Goal: Task Accomplishment & Management: Use online tool/utility

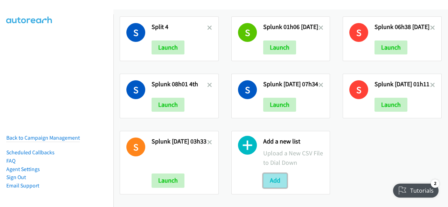
click at [274, 175] on button "Add" at bounding box center [275, 181] width 24 height 14
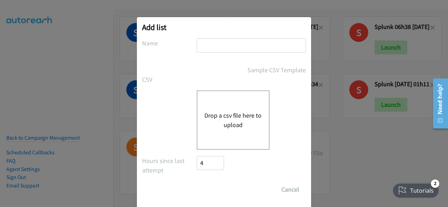
drag, startPoint x: 206, startPoint y: 40, endPoint x: 198, endPoint y: 43, distance: 8.5
click at [198, 43] on input "text" at bounding box center [251, 45] width 109 height 14
paste input "split_1 [DATE]"
type input "split_1 25th sep"
click at [212, 116] on button "Drop a csv file here to upload" at bounding box center [232, 120] width 57 height 19
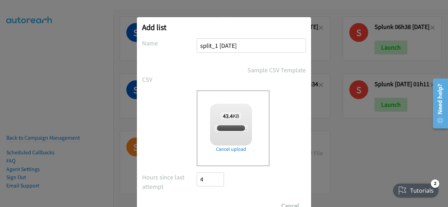
checkbox input "true"
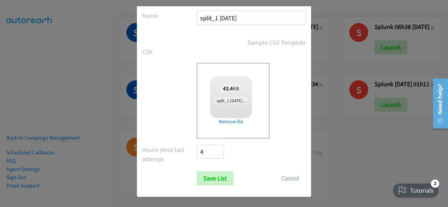
scroll to position [28, 0]
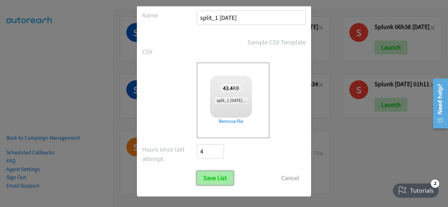
click at [211, 179] on input "Save List" at bounding box center [215, 178] width 37 height 14
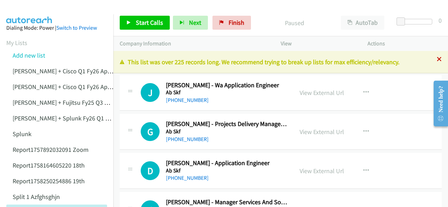
click at [437, 61] on icon at bounding box center [439, 59] width 5 height 5
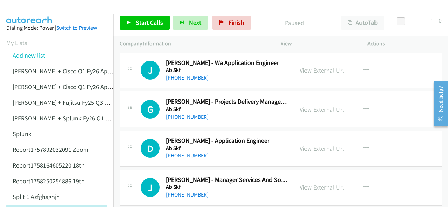
click at [173, 75] on link "[PHONE_NUMBER]" at bounding box center [187, 78] width 43 height 7
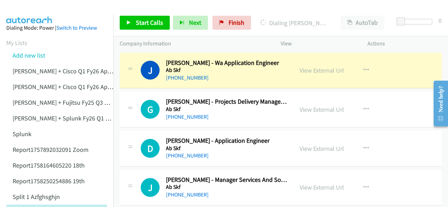
click at [24, 12] on img at bounding box center [29, 12] width 52 height 24
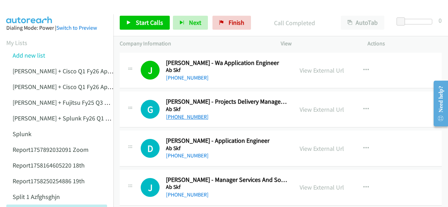
click at [180, 116] on link "+61 438 057 561" at bounding box center [187, 117] width 43 height 7
click at [42, 8] on img at bounding box center [29, 12] width 52 height 24
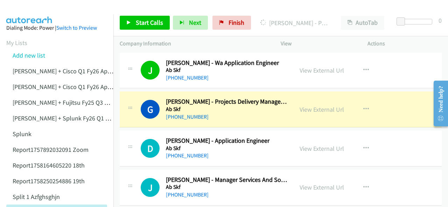
click at [66, 14] on div at bounding box center [220, 13] width 441 height 27
click at [319, 109] on link "View External Url" at bounding box center [321, 110] width 44 height 8
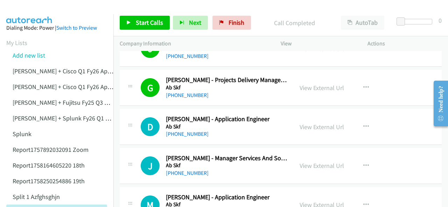
scroll to position [35, 0]
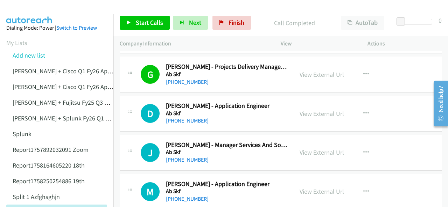
click at [181, 121] on link "[PHONE_NUMBER]" at bounding box center [187, 121] width 43 height 7
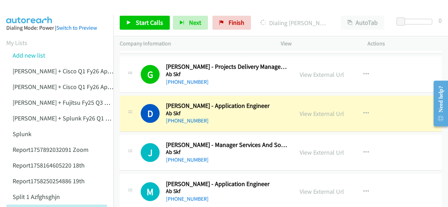
click at [30, 9] on img at bounding box center [29, 12] width 52 height 24
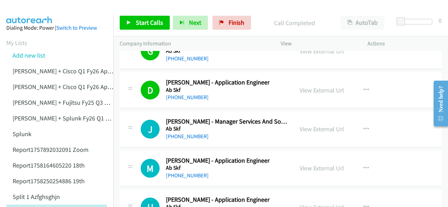
scroll to position [70, 0]
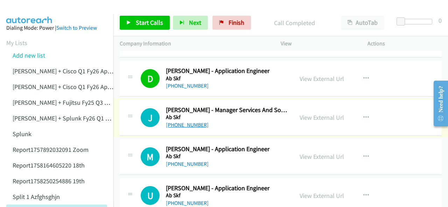
click at [176, 125] on link "[PHONE_NUMBER]" at bounding box center [187, 125] width 43 height 7
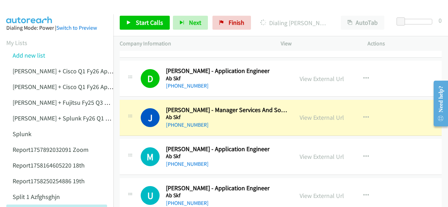
click at [34, 5] on img at bounding box center [29, 12] width 52 height 24
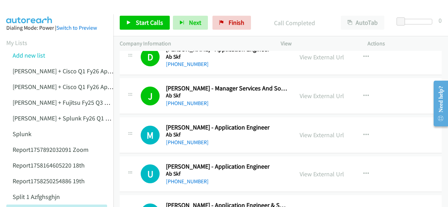
scroll to position [105, 0]
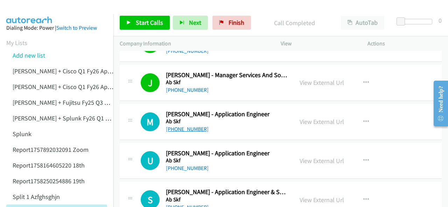
click at [177, 128] on link "+61 499 040 475" at bounding box center [187, 129] width 43 height 7
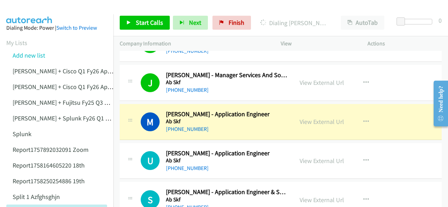
click at [42, 13] on img at bounding box center [29, 12] width 52 height 24
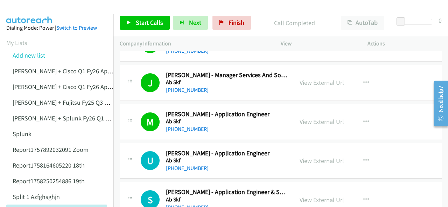
click at [37, 10] on img at bounding box center [29, 12] width 52 height 24
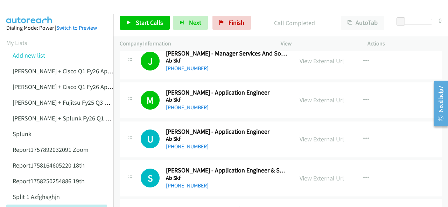
scroll to position [140, 0]
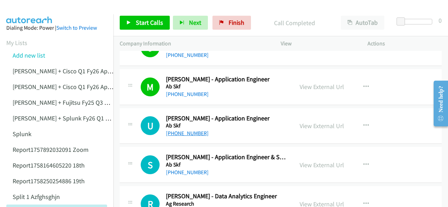
click at [178, 132] on link "+61 429 400 109" at bounding box center [187, 133] width 43 height 7
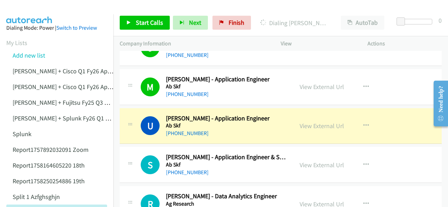
click at [32, 6] on img at bounding box center [29, 12] width 52 height 24
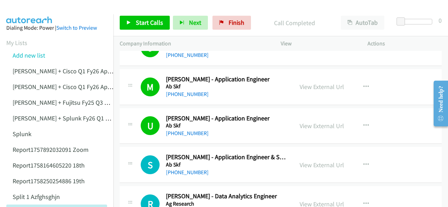
click at [13, 6] on img at bounding box center [29, 12] width 52 height 24
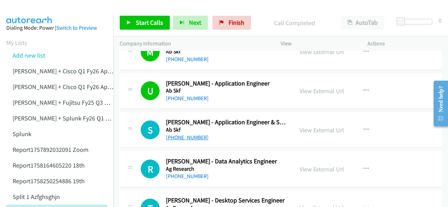
click at [178, 138] on link "+61 419 941 948" at bounding box center [187, 137] width 43 height 7
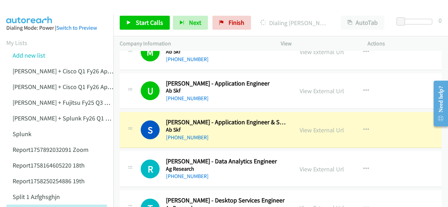
click at [40, 9] on img at bounding box center [29, 12] width 52 height 24
click at [41, 9] on img at bounding box center [29, 12] width 52 height 24
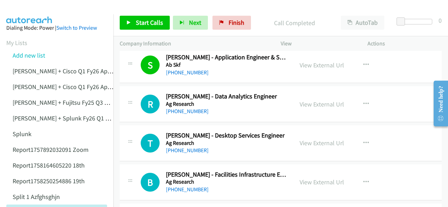
scroll to position [245, 0]
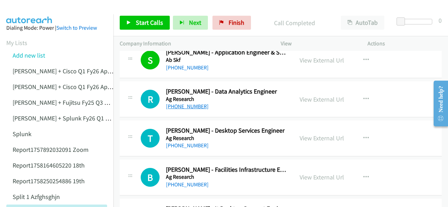
click at [182, 106] on link "+64 27 313 5913" at bounding box center [187, 106] width 43 height 7
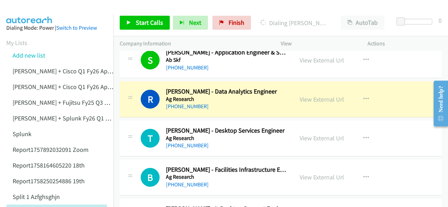
click at [27, 9] on img at bounding box center [29, 12] width 52 height 24
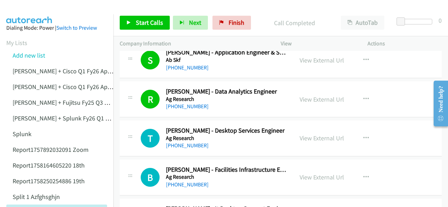
click at [23, 9] on img at bounding box center [29, 12] width 52 height 24
click at [189, 144] on link "+64 21 899 676" at bounding box center [187, 145] width 43 height 7
click at [31, 6] on img at bounding box center [29, 12] width 52 height 24
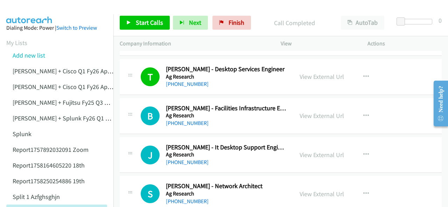
scroll to position [315, 0]
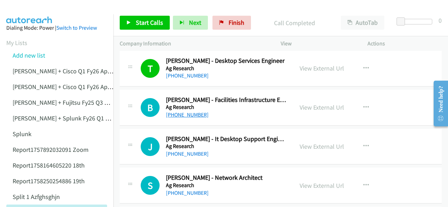
click at [178, 113] on link "+64 21 226 3608" at bounding box center [187, 115] width 43 height 7
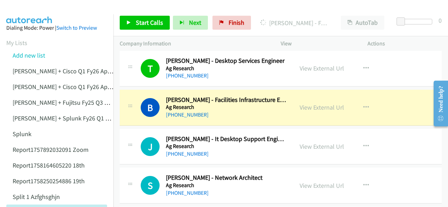
click at [25, 8] on img at bounding box center [29, 12] width 52 height 24
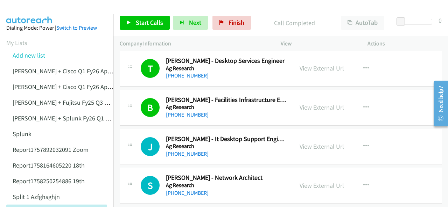
click at [17, 10] on img at bounding box center [29, 12] width 52 height 24
click at [19, 10] on img at bounding box center [29, 12] width 52 height 24
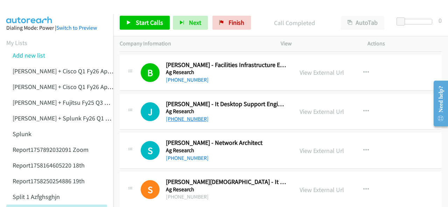
click at [188, 118] on link "+64 210 223 4777" at bounding box center [187, 119] width 43 height 7
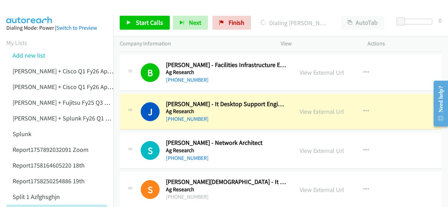
click at [36, 7] on img at bounding box center [29, 12] width 52 height 24
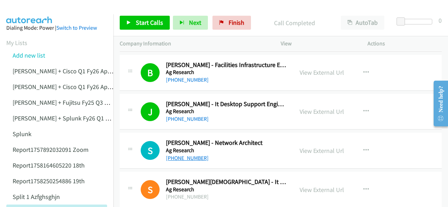
click at [185, 159] on link "+64 27 707 1441" at bounding box center [187, 158] width 43 height 7
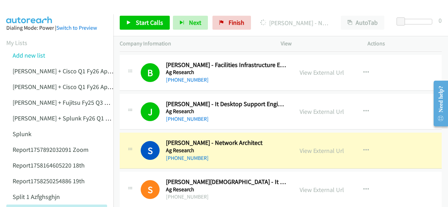
click at [36, 11] on img at bounding box center [29, 12] width 52 height 24
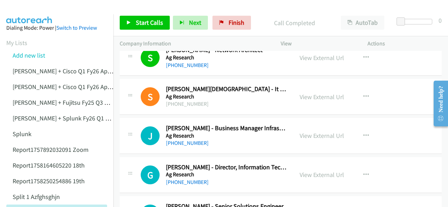
scroll to position [455, 0]
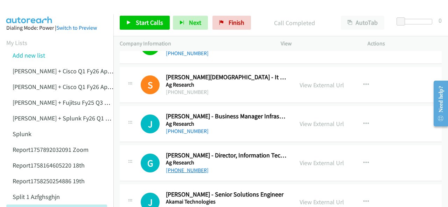
click at [186, 169] on link "+64 21 556 554" at bounding box center [187, 170] width 43 height 7
click at [28, 12] on img at bounding box center [29, 12] width 52 height 24
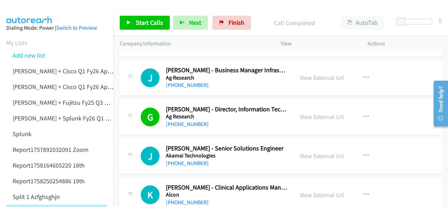
scroll to position [490, 0]
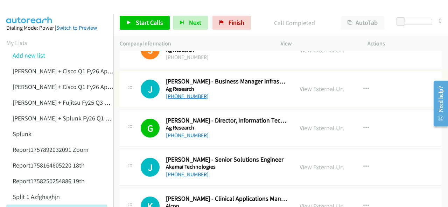
click at [180, 93] on link "+64 27 555 5641" at bounding box center [187, 96] width 43 height 7
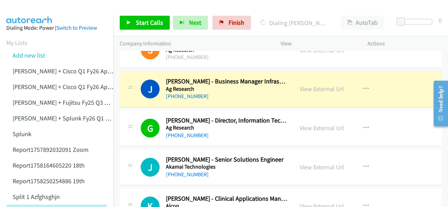
click at [34, 11] on img at bounding box center [29, 12] width 52 height 24
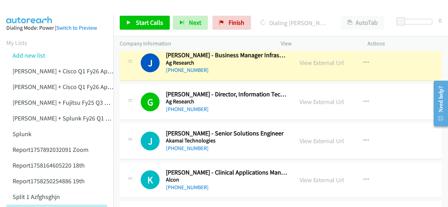
scroll to position [525, 0]
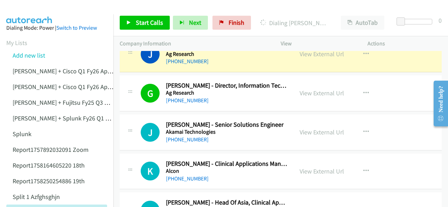
click at [31, 10] on img at bounding box center [29, 12] width 52 height 24
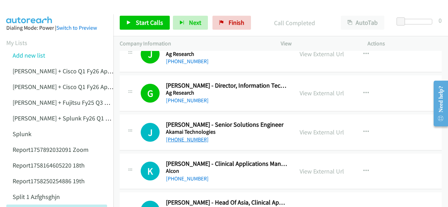
click at [180, 138] on link "+61 423 072 978" at bounding box center [187, 139] width 43 height 7
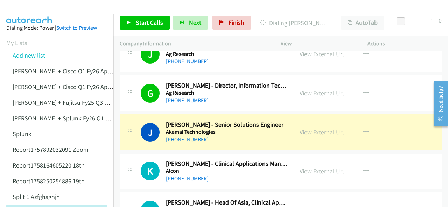
click at [27, 12] on img at bounding box center [29, 12] width 52 height 24
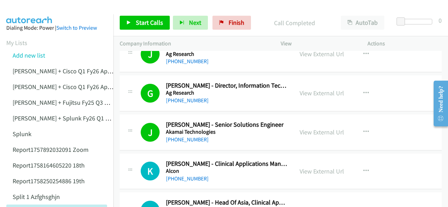
click at [22, 6] on img at bounding box center [29, 12] width 52 height 24
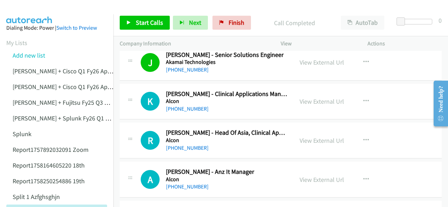
scroll to position [630, 0]
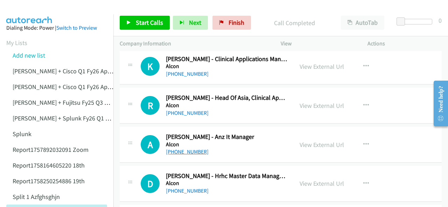
click at [184, 149] on link "+61 448 177 998" at bounding box center [187, 152] width 43 height 7
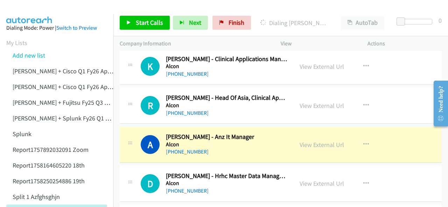
click at [22, 6] on img at bounding box center [29, 12] width 52 height 24
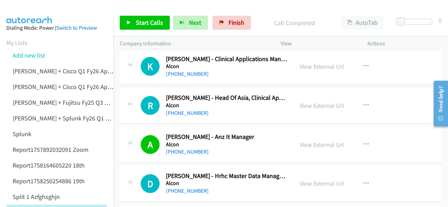
click at [27, 7] on img at bounding box center [29, 12] width 52 height 24
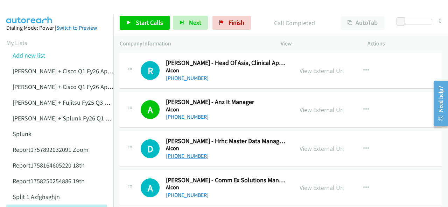
click at [184, 153] on link "+61 414 335 997" at bounding box center [187, 156] width 43 height 7
click at [8, 7] on img at bounding box center [29, 12] width 52 height 24
click at [11, 7] on img at bounding box center [29, 12] width 52 height 24
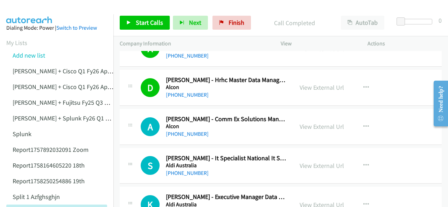
scroll to position [735, 0]
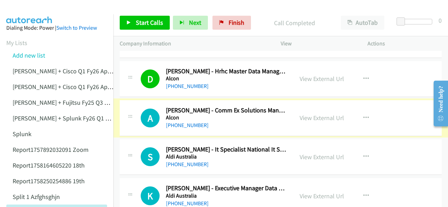
click at [184, 122] on link "+61 407 129 769" at bounding box center [187, 125] width 43 height 7
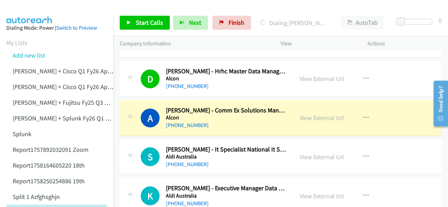
click at [36, 8] on img at bounding box center [29, 12] width 52 height 24
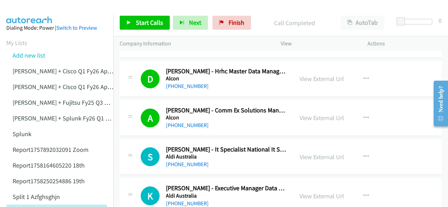
click at [25, 11] on img at bounding box center [29, 12] width 52 height 24
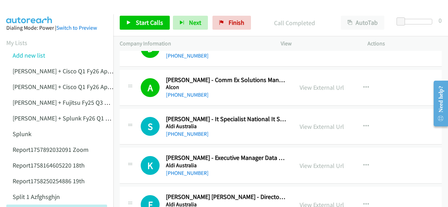
scroll to position [770, 0]
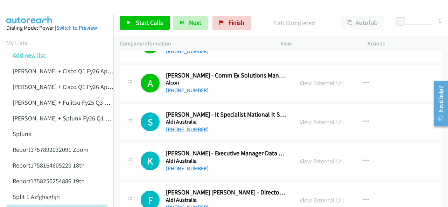
click at [189, 126] on link "+61 403 676 675" at bounding box center [187, 129] width 43 height 7
click at [33, 10] on img at bounding box center [29, 12] width 52 height 24
click at [304, 120] on link "View External Url" at bounding box center [321, 122] width 44 height 8
click at [302, 159] on link "View External Url" at bounding box center [321, 161] width 44 height 8
click at [20, 12] on img at bounding box center [29, 12] width 52 height 24
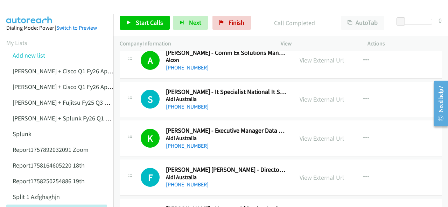
scroll to position [804, 0]
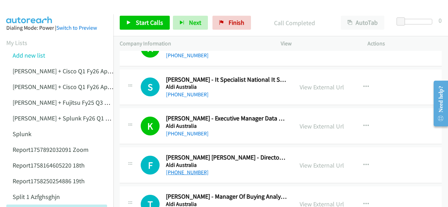
click at [183, 169] on link "+61 448 860 735" at bounding box center [187, 172] width 43 height 7
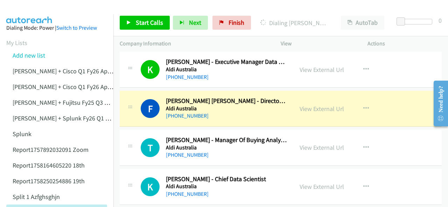
scroll to position [874, 0]
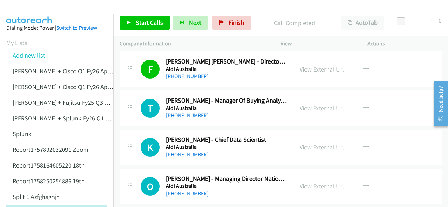
scroll to position [909, 0]
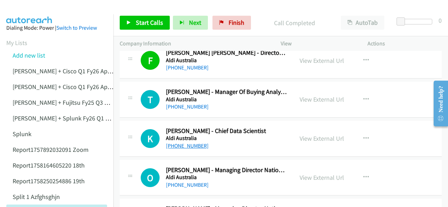
click at [186, 143] on link "+61 452 533 186" at bounding box center [187, 146] width 43 height 7
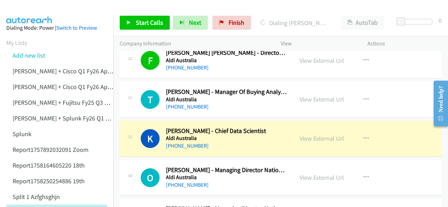
click at [34, 8] on img at bounding box center [29, 12] width 52 height 24
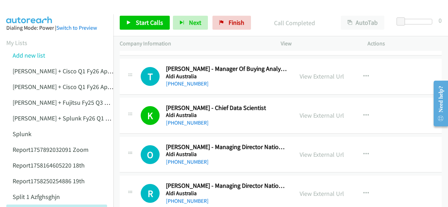
scroll to position [944, 0]
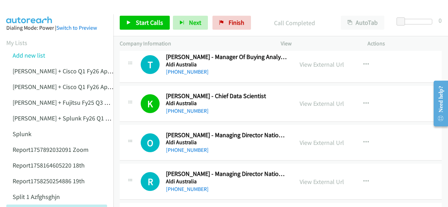
drag, startPoint x: 452, startPoint y: 89, endPoint x: 447, endPoint y: 126, distance: 37.1
click at [420, 144] on div "O Callback Scheduled Oliver Bongardt - Managing Director National Buying Aldi A…" at bounding box center [281, 143] width 322 height 36
click at [306, 142] on link "View External Url" at bounding box center [321, 143] width 44 height 8
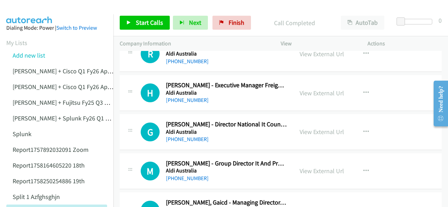
scroll to position [1084, 0]
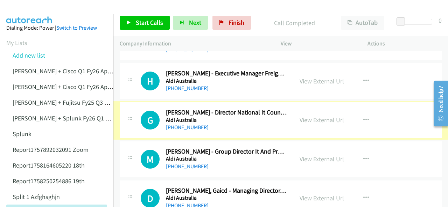
click at [310, 119] on link "View External Url" at bounding box center [321, 120] width 44 height 8
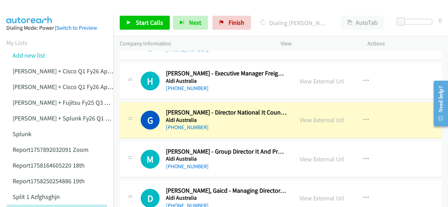
click at [37, 6] on img at bounding box center [29, 12] width 52 height 24
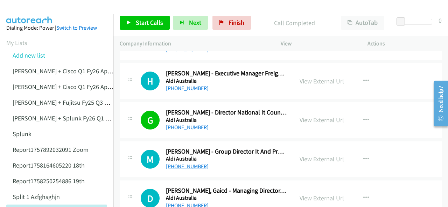
click at [180, 165] on link "+61 438 211 359" at bounding box center [187, 166] width 43 height 7
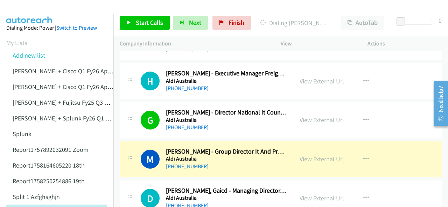
click at [27, 8] on img at bounding box center [29, 12] width 52 height 24
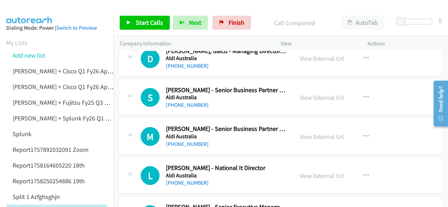
scroll to position [1259, 0]
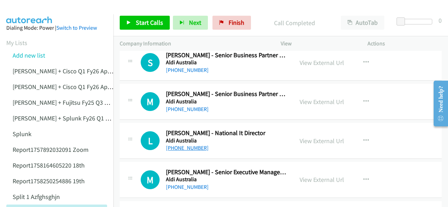
click at [189, 145] on link "+61 429 144 252" at bounding box center [187, 148] width 43 height 7
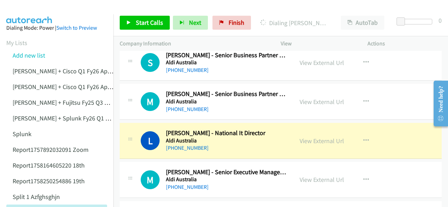
click at [34, 14] on img at bounding box center [29, 12] width 52 height 24
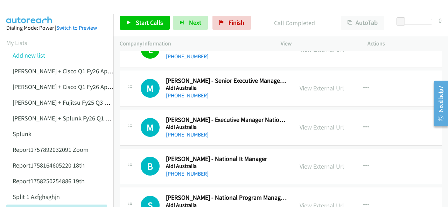
scroll to position [1364, 0]
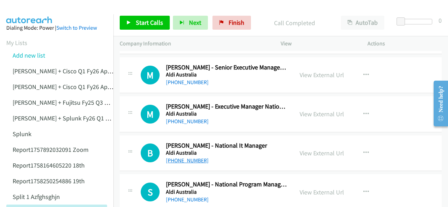
click at [191, 158] on link "+61 434 228 967" at bounding box center [187, 160] width 43 height 7
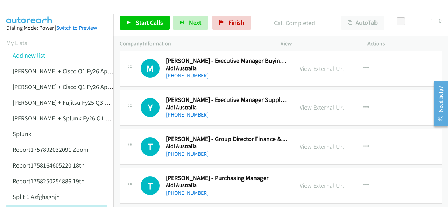
scroll to position [1539, 0]
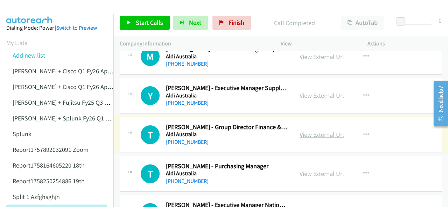
click at [306, 131] on link "View External Url" at bounding box center [321, 135] width 44 height 8
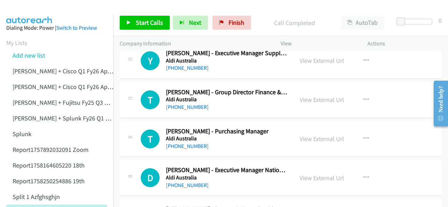
scroll to position [1609, 0]
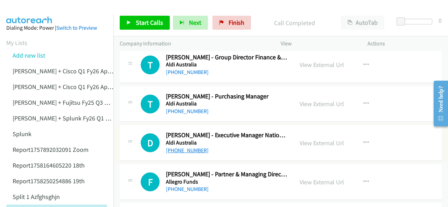
click at [186, 147] on link "+61 437 104 981" at bounding box center [187, 150] width 43 height 7
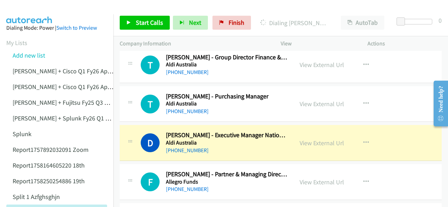
click at [44, 12] on img at bounding box center [29, 12] width 52 height 24
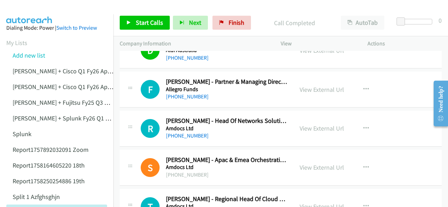
scroll to position [1714, 0]
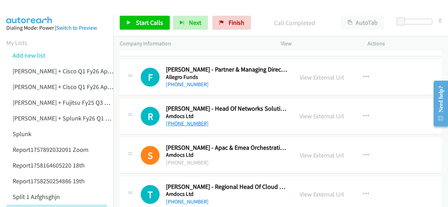
click at [187, 120] on link "+61 434 133 886" at bounding box center [187, 123] width 43 height 7
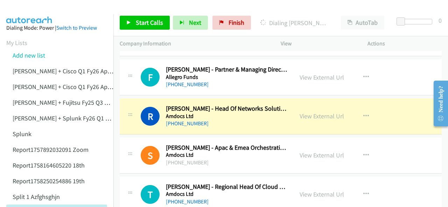
click at [21, 9] on img at bounding box center [29, 12] width 52 height 24
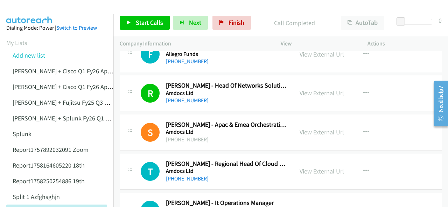
scroll to position [1749, 0]
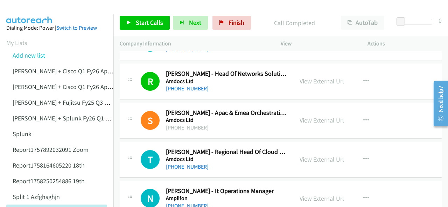
click at [312, 156] on link "View External Url" at bounding box center [321, 160] width 44 height 8
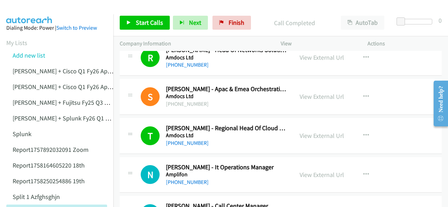
scroll to position [1784, 0]
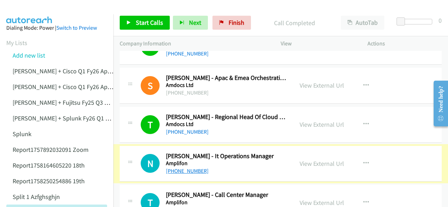
click at [185, 168] on link "+64 22 341 9915" at bounding box center [187, 171] width 43 height 7
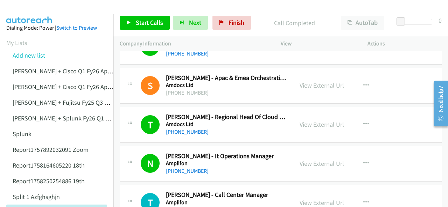
click at [32, 9] on img at bounding box center [29, 12] width 52 height 24
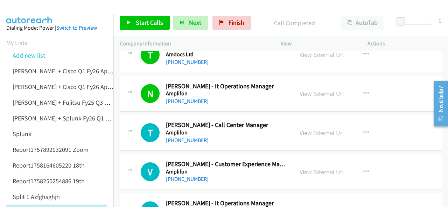
scroll to position [1889, 0]
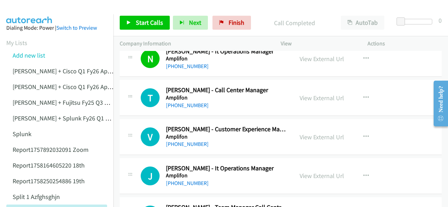
click at [51, 7] on img at bounding box center [29, 12] width 52 height 24
click at [172, 141] on link "+61 466 940 683" at bounding box center [187, 144] width 43 height 7
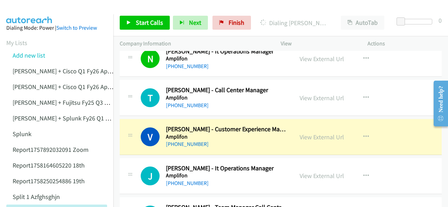
click at [34, 8] on img at bounding box center [29, 12] width 52 height 24
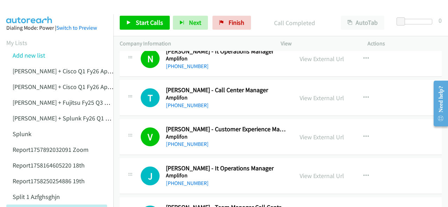
click at [34, 9] on img at bounding box center [29, 12] width 52 height 24
click at [180, 102] on link "+61 466 024 979" at bounding box center [187, 105] width 43 height 7
click at [23, 9] on img at bounding box center [29, 12] width 52 height 24
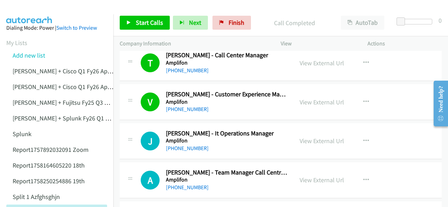
scroll to position [1959, 0]
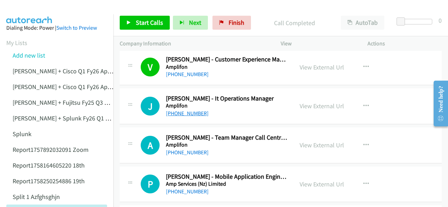
click at [183, 110] on link "+61 405 112 460" at bounding box center [187, 113] width 43 height 7
click at [33, 13] on img at bounding box center [29, 12] width 52 height 24
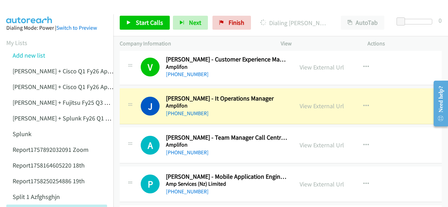
click at [27, 7] on img at bounding box center [29, 12] width 52 height 24
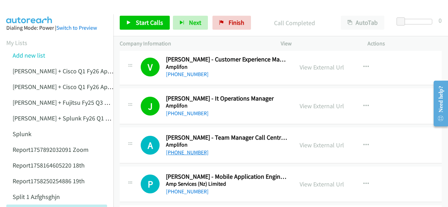
click at [194, 149] on link "+61 432 969 416" at bounding box center [187, 152] width 43 height 7
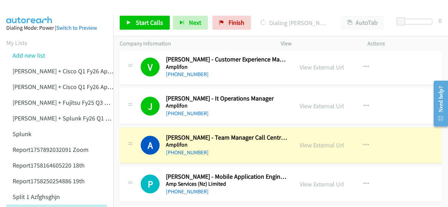
click at [25, 12] on img at bounding box center [29, 12] width 52 height 24
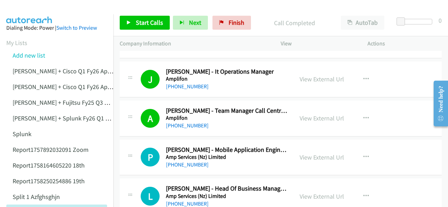
scroll to position [2029, 0]
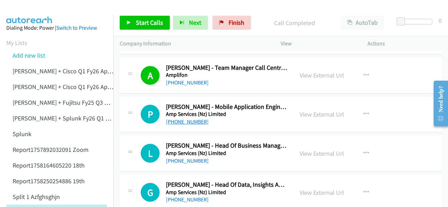
click at [178, 119] on link "+64 22 391 4494" at bounding box center [187, 122] width 43 height 7
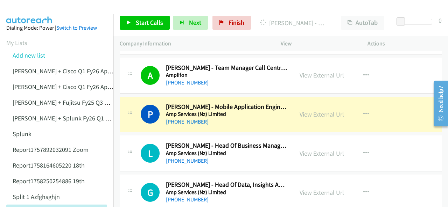
click at [28, 13] on img at bounding box center [29, 12] width 52 height 24
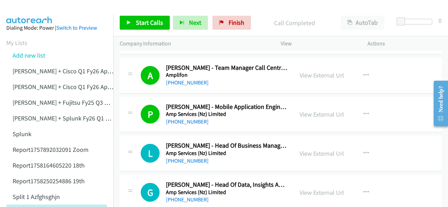
click at [27, 6] on img at bounding box center [29, 12] width 52 height 24
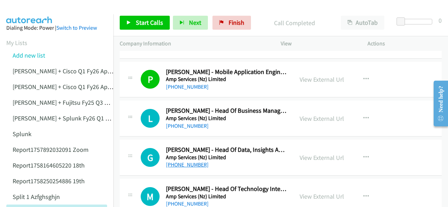
click at [188, 162] on link "+61 475 824 717" at bounding box center [187, 165] width 43 height 7
click at [34, 8] on img at bounding box center [29, 12] width 52 height 24
click at [29, 13] on img at bounding box center [29, 12] width 52 height 24
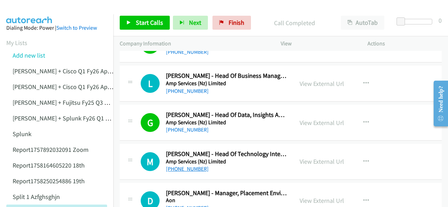
click at [182, 166] on link "+61 438 229 070" at bounding box center [187, 169] width 43 height 7
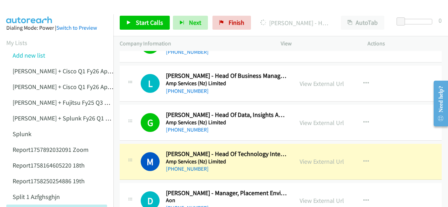
click at [24, 9] on img at bounding box center [29, 12] width 52 height 24
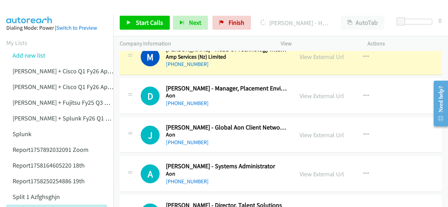
scroll to position [2169, 0]
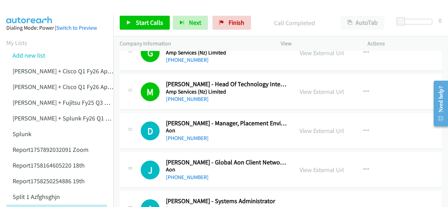
click at [34, 11] on img at bounding box center [29, 12] width 52 height 24
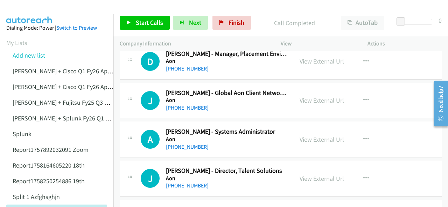
scroll to position [2239, 0]
click at [180, 143] on link "+61 412 579 511" at bounding box center [187, 146] width 43 height 7
click at [22, 9] on img at bounding box center [29, 12] width 52 height 24
click at [34, 12] on img at bounding box center [29, 12] width 52 height 24
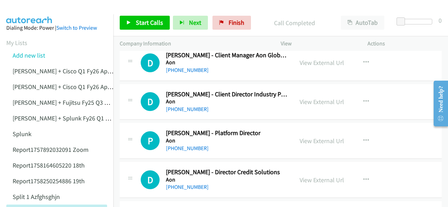
scroll to position [2483, 0]
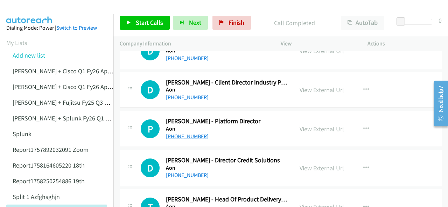
click at [175, 133] on link "+61 414 552 313" at bounding box center [187, 136] width 43 height 7
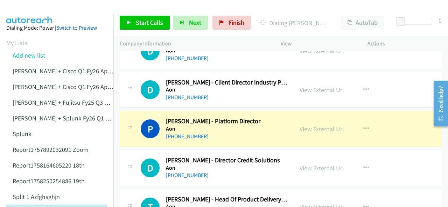
click at [28, 12] on img at bounding box center [29, 12] width 52 height 24
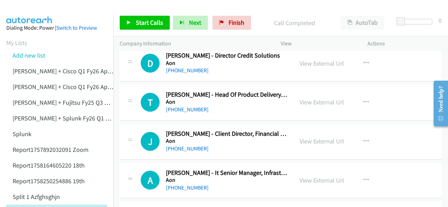
scroll to position [2623, 0]
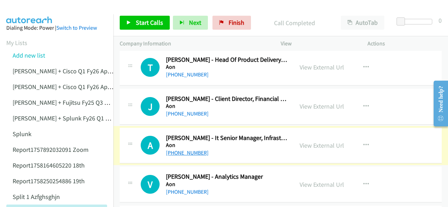
click at [180, 150] on link "+61 408 695 331" at bounding box center [187, 153] width 43 height 7
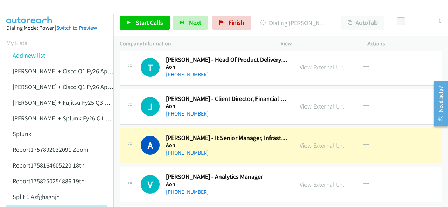
click at [28, 7] on img at bounding box center [29, 12] width 52 height 24
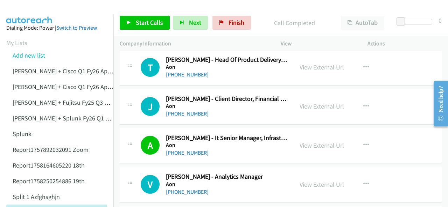
click at [31, 12] on img at bounding box center [29, 12] width 52 height 24
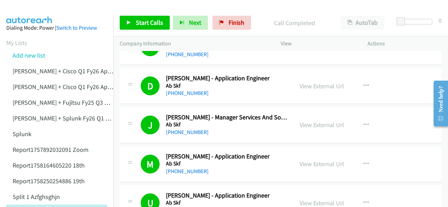
scroll to position [0, 0]
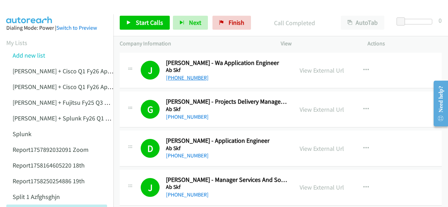
click at [183, 77] on link "+61 418 548 540" at bounding box center [187, 78] width 43 height 7
click at [36, 13] on img at bounding box center [29, 12] width 52 height 24
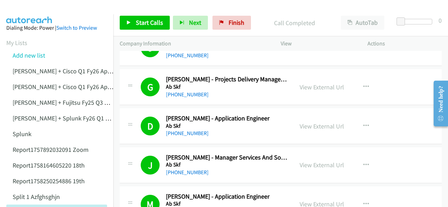
scroll to position [35, 0]
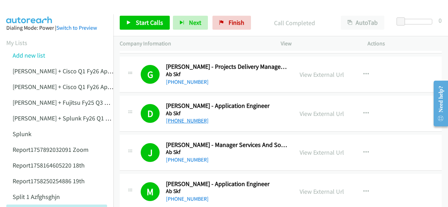
click at [184, 121] on link "+61 417 033 793" at bounding box center [187, 121] width 43 height 7
click at [34, 13] on img at bounding box center [29, 12] width 52 height 24
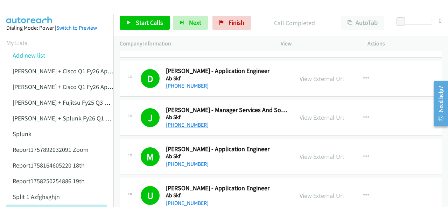
click at [186, 123] on link "+61 452 275 283" at bounding box center [187, 125] width 43 height 7
click at [28, 5] on img at bounding box center [29, 12] width 52 height 24
click at [37, 7] on img at bounding box center [29, 12] width 52 height 24
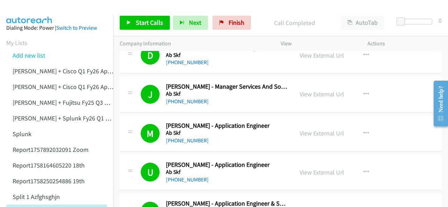
scroll to position [105, 0]
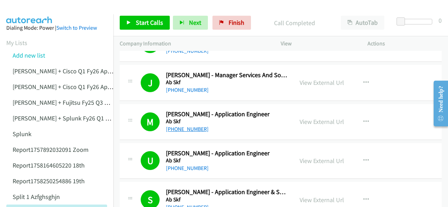
click at [189, 128] on link "+61 499 040 475" at bounding box center [187, 129] width 43 height 7
drag, startPoint x: 20, startPoint y: 11, endPoint x: 42, endPoint y: 19, distance: 23.2
click at [20, 11] on img at bounding box center [29, 12] width 52 height 24
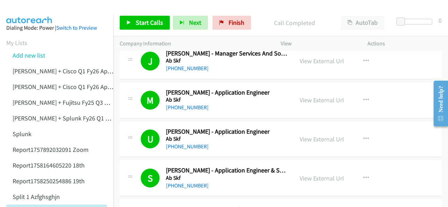
scroll to position [140, 0]
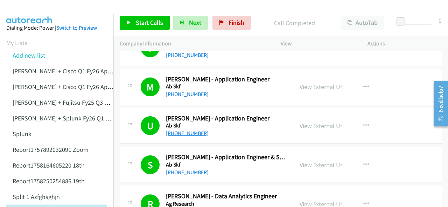
click at [180, 132] on link "+61 429 400 109" at bounding box center [187, 133] width 43 height 7
click at [26, 7] on img at bounding box center [29, 12] width 52 height 24
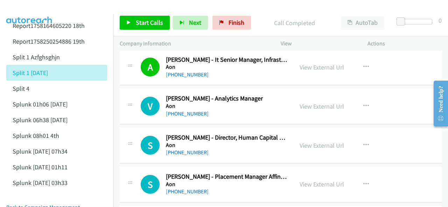
scroll to position [2693, 0]
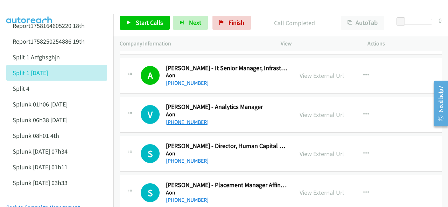
click at [180, 119] on link "+61 2 9253 7389" at bounding box center [187, 122] width 43 height 7
click at [28, 10] on img at bounding box center [29, 12] width 52 height 24
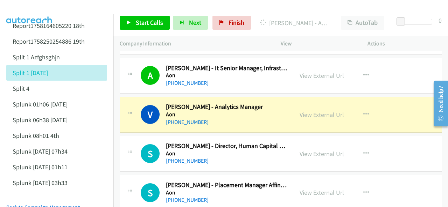
click at [29, 9] on img at bounding box center [29, 12] width 52 height 24
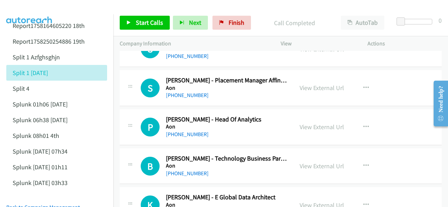
scroll to position [2833, 0]
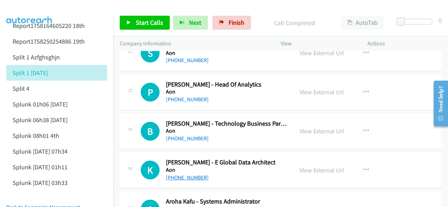
click at [185, 175] on link "+64 27 503 6758" at bounding box center [187, 178] width 43 height 7
click at [37, 6] on img at bounding box center [29, 12] width 52 height 24
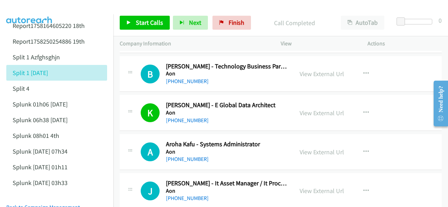
scroll to position [2903, 0]
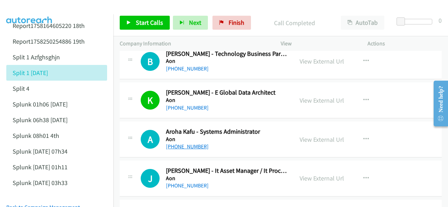
click at [188, 143] on link "+64 7 837 7129" at bounding box center [187, 146] width 43 height 7
click at [25, 9] on img at bounding box center [29, 12] width 52 height 24
click at [20, 9] on img at bounding box center [29, 12] width 52 height 24
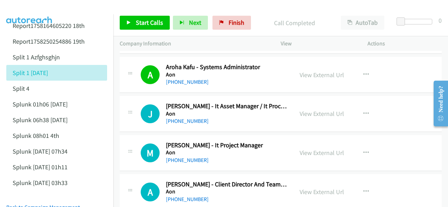
scroll to position [2973, 0]
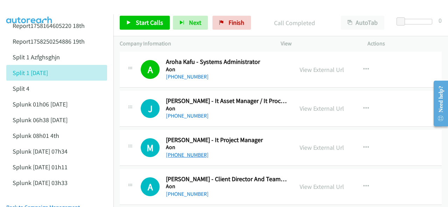
click at [176, 152] on link "+61 478 827 738" at bounding box center [187, 155] width 43 height 7
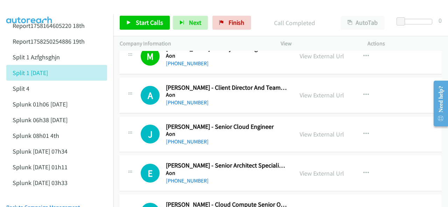
scroll to position [3078, 0]
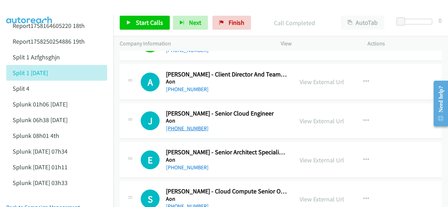
click at [184, 125] on link "+61 3 8060 3752" at bounding box center [187, 128] width 43 height 7
click at [20, 6] on img at bounding box center [29, 12] width 52 height 24
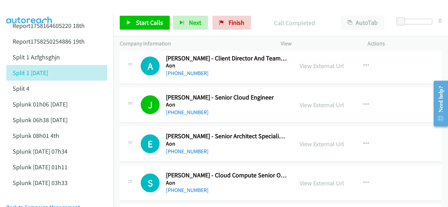
scroll to position [3135, 0]
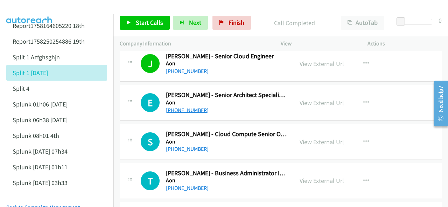
click at [177, 107] on link "+61 419 557 275" at bounding box center [187, 110] width 43 height 7
click at [34, 9] on img at bounding box center [29, 12] width 52 height 24
click at [192, 146] on link "+61 421 039 342" at bounding box center [187, 149] width 43 height 7
click at [29, 13] on img at bounding box center [29, 12] width 52 height 24
click at [27, 8] on img at bounding box center [29, 12] width 52 height 24
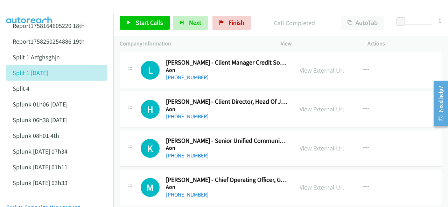
scroll to position [3415, 0]
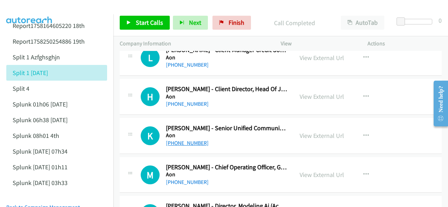
click at [189, 140] on link "+64 9 362 9568" at bounding box center [187, 143] width 43 height 7
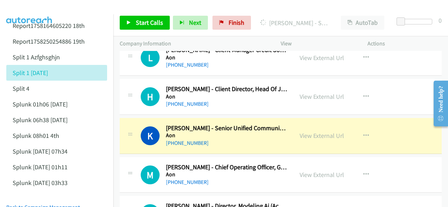
click at [30, 7] on img at bounding box center [29, 12] width 52 height 24
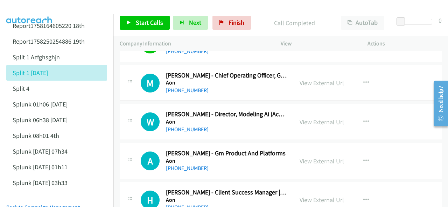
scroll to position [3520, 0]
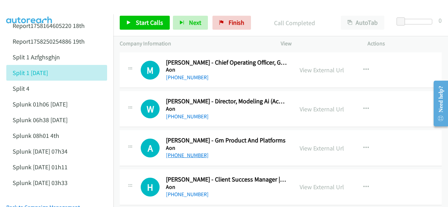
click at [181, 152] on link "+64 21 607 139" at bounding box center [187, 155] width 43 height 7
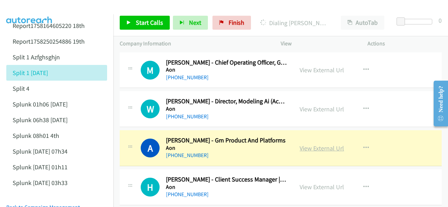
click at [309, 144] on link "View External Url" at bounding box center [321, 148] width 44 height 8
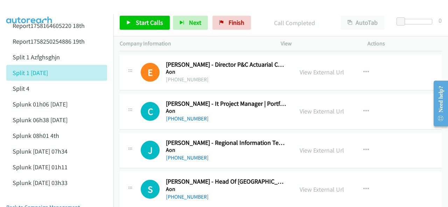
scroll to position [3905, 0]
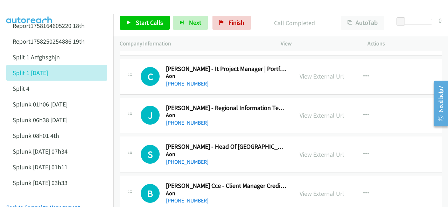
click at [178, 120] on link "+64 274 420 747" at bounding box center [187, 123] width 43 height 7
click at [31, 11] on img at bounding box center [29, 12] width 52 height 24
click at [33, 9] on img at bounding box center [29, 12] width 52 height 24
click at [36, 6] on img at bounding box center [29, 12] width 52 height 24
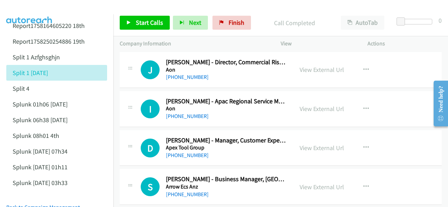
scroll to position [4080, 0]
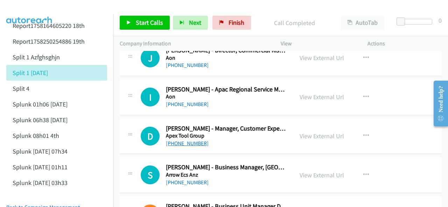
click at [181, 140] on link "+61 401 872 218" at bounding box center [187, 143] width 43 height 7
click at [37, 11] on img at bounding box center [29, 12] width 52 height 24
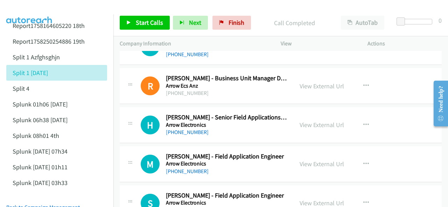
scroll to position [4220, 0]
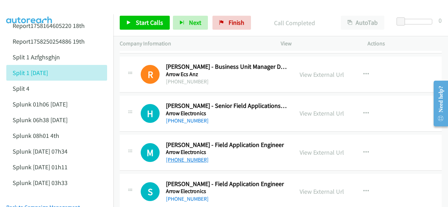
click at [186, 157] on link "+61 424 157 380" at bounding box center [187, 160] width 43 height 7
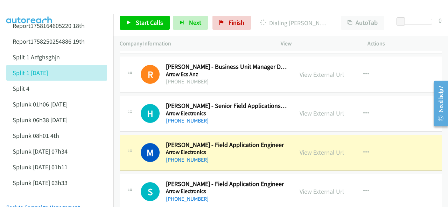
click at [31, 7] on img at bounding box center [29, 12] width 52 height 24
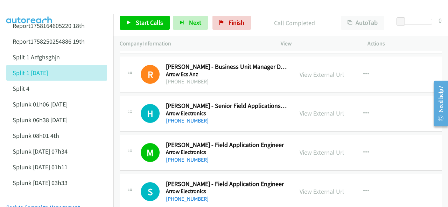
click at [34, 11] on img at bounding box center [29, 12] width 52 height 24
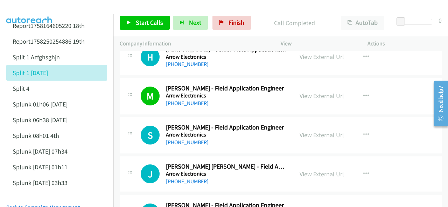
scroll to position [4290, 0]
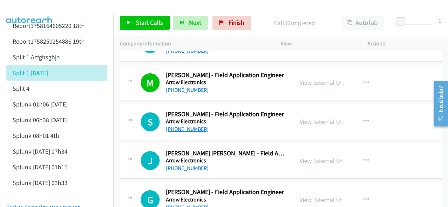
click at [186, 126] on link "+64 22 060 7592" at bounding box center [187, 129] width 43 height 7
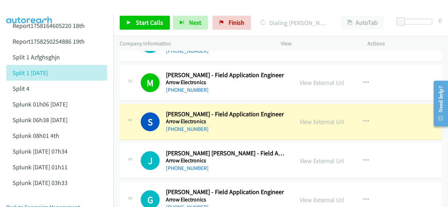
click at [32, 9] on img at bounding box center [29, 12] width 52 height 24
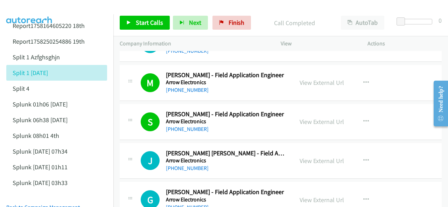
click at [32, 7] on img at bounding box center [29, 12] width 52 height 24
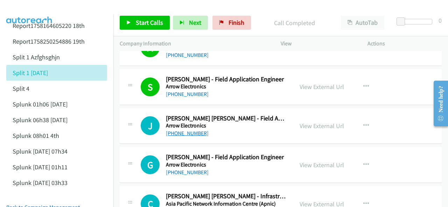
click at [177, 130] on link "+61 423 989 660" at bounding box center [187, 133] width 43 height 7
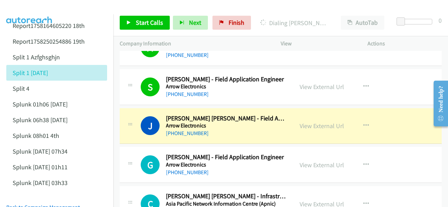
click at [21, 8] on img at bounding box center [29, 12] width 52 height 24
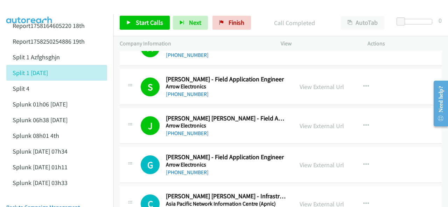
click at [27, 7] on img at bounding box center [29, 12] width 52 height 24
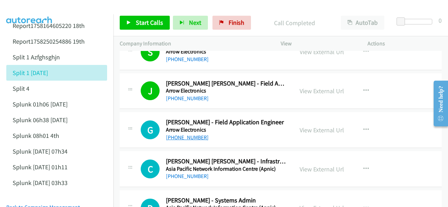
click at [185, 134] on link "+61 426 008 784" at bounding box center [187, 137] width 43 height 7
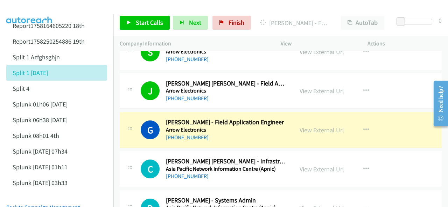
click at [26, 7] on img at bounding box center [29, 12] width 52 height 24
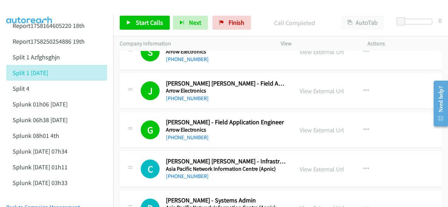
click at [34, 6] on img at bounding box center [29, 12] width 52 height 24
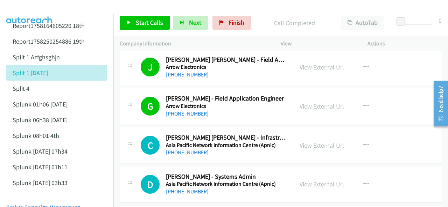
scroll to position [4430, 0]
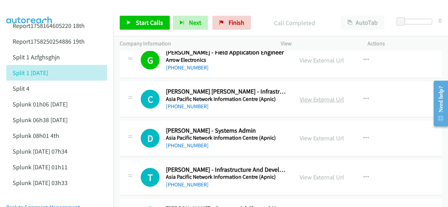
click at [313, 95] on link "View External Url" at bounding box center [321, 99] width 44 height 8
click at [28, 6] on img at bounding box center [29, 12] width 52 height 24
click at [175, 142] on link "+61 434 189 774" at bounding box center [187, 145] width 43 height 7
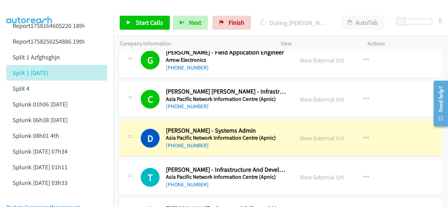
click at [23, 8] on img at bounding box center [29, 12] width 52 height 24
click at [20, 8] on img at bounding box center [29, 12] width 52 height 24
click at [17, 8] on img at bounding box center [29, 12] width 52 height 24
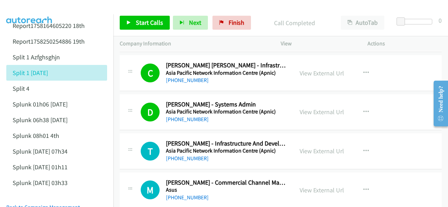
scroll to position [4465, 0]
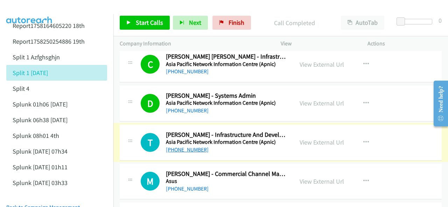
click at [187, 147] on link "+61 421 483 174" at bounding box center [187, 150] width 43 height 7
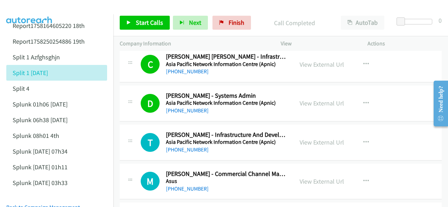
drag, startPoint x: 17, startPoint y: 9, endPoint x: 22, endPoint y: 9, distance: 5.3
click at [17, 9] on img at bounding box center [29, 12] width 52 height 24
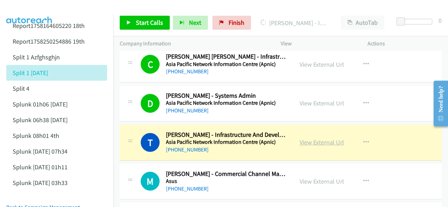
click at [308, 139] on link "View External Url" at bounding box center [321, 143] width 44 height 8
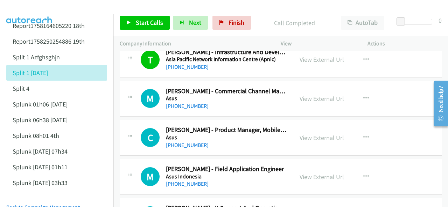
scroll to position [4535, 0]
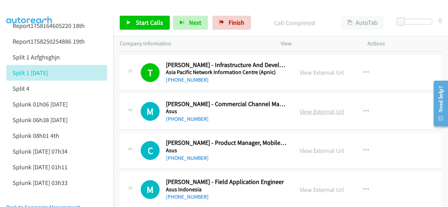
click at [315, 108] on link "View External Url" at bounding box center [321, 112] width 44 height 8
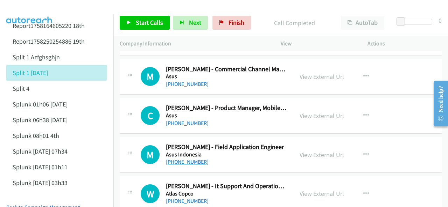
click at [174, 159] on link "+61 427 719 884" at bounding box center [187, 162] width 43 height 7
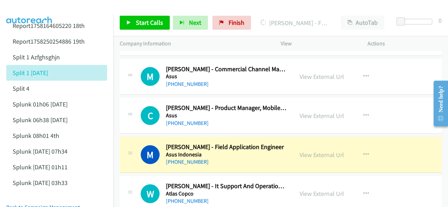
click at [31, 8] on img at bounding box center [29, 12] width 52 height 24
click at [304, 151] on link "View External Url" at bounding box center [321, 155] width 44 height 8
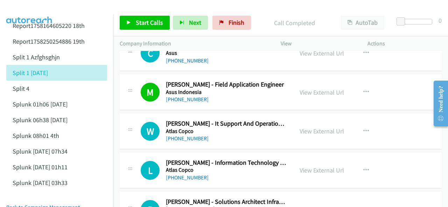
scroll to position [4639, 0]
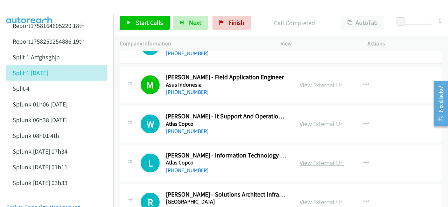
click at [305, 159] on link "View External Url" at bounding box center [321, 163] width 44 height 8
click at [184, 167] on link "+61 417 807 850" at bounding box center [187, 170] width 43 height 7
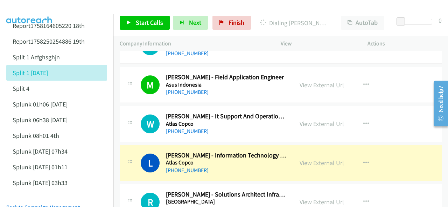
click at [35, 10] on img at bounding box center [29, 12] width 52 height 24
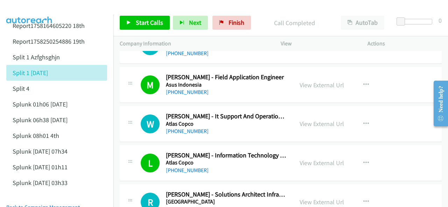
click at [24, 14] on img at bounding box center [29, 12] width 52 height 24
click at [192, 128] on link "+64 21 932 595" at bounding box center [187, 131] width 43 height 7
click at [31, 7] on img at bounding box center [29, 12] width 52 height 24
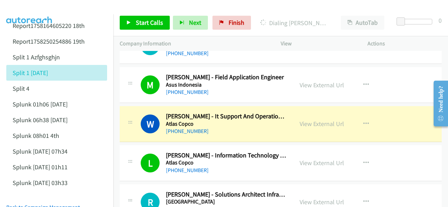
click at [22, 12] on img at bounding box center [29, 12] width 52 height 24
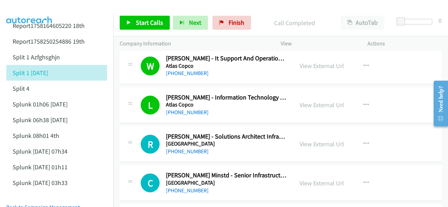
scroll to position [4709, 0]
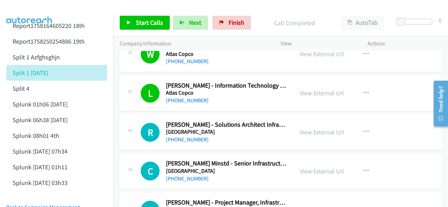
click at [187, 136] on div "+64 210 223 2969" at bounding box center [226, 140] width 121 height 8
click at [186, 136] on link "+64 210 223 2969" at bounding box center [187, 139] width 43 height 7
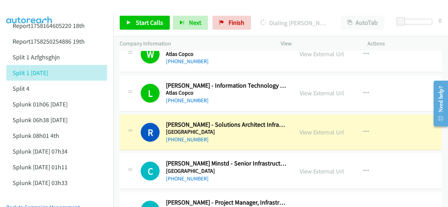
click at [24, 7] on img at bounding box center [29, 12] width 52 height 24
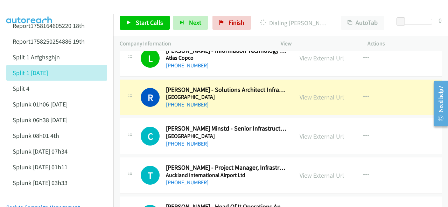
click at [26, 11] on img at bounding box center [29, 12] width 52 height 24
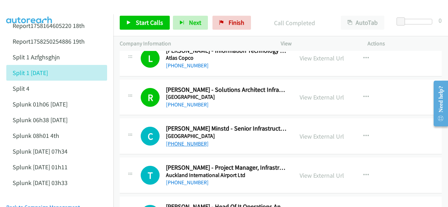
click at [178, 141] on link "+64 21 894 867" at bounding box center [187, 144] width 43 height 7
click at [14, 9] on img at bounding box center [29, 12] width 52 height 24
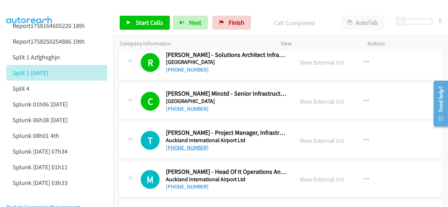
click at [176, 144] on link "+64 21 525 442" at bounding box center [187, 147] width 43 height 7
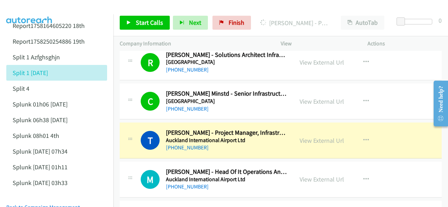
click at [39, 11] on img at bounding box center [29, 12] width 52 height 24
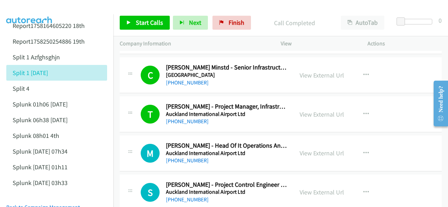
scroll to position [4814, 0]
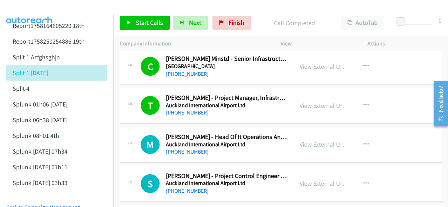
click at [187, 149] on link "+64 27 281 6005" at bounding box center [187, 152] width 43 height 7
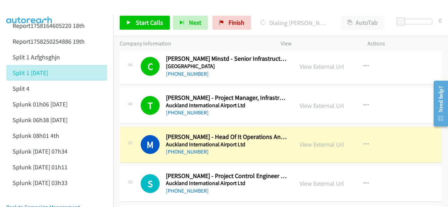
click at [32, 8] on img at bounding box center [29, 12] width 52 height 24
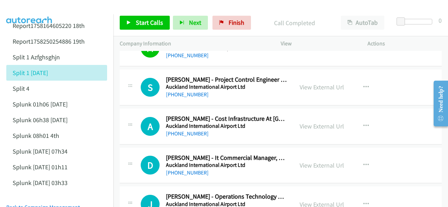
scroll to position [4919, 0]
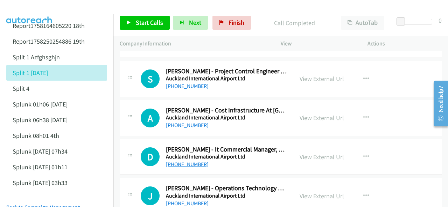
click at [180, 161] on link "+64 21 146 3904" at bounding box center [187, 164] width 43 height 7
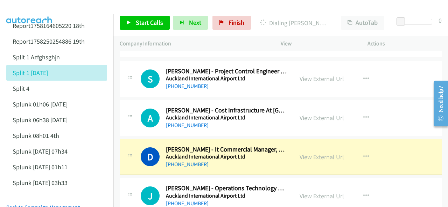
click at [31, 7] on img at bounding box center [29, 12] width 52 height 24
click at [44, 14] on li "Report1757892032091 Zoom" at bounding box center [62, 10] width 113 height 16
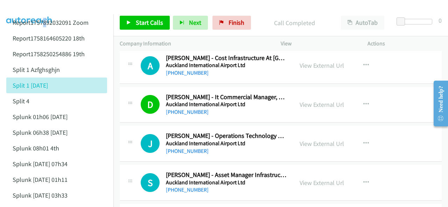
scroll to position [4989, 0]
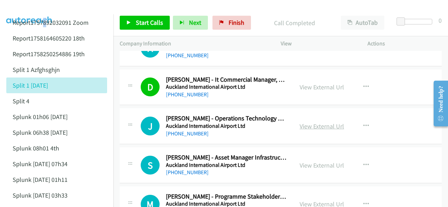
click at [309, 122] on link "View External Url" at bounding box center [321, 126] width 44 height 8
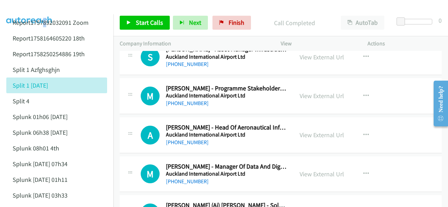
scroll to position [5129, 0]
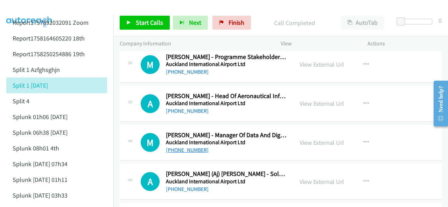
click at [182, 147] on link "+64 274 994 452" at bounding box center [187, 150] width 43 height 7
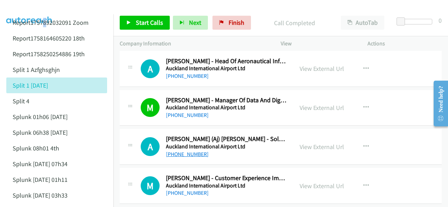
click at [180, 151] on link "+64 21 990 011" at bounding box center [187, 154] width 43 height 7
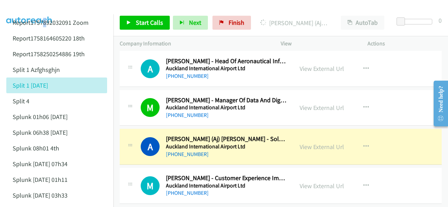
click at [37, 8] on img at bounding box center [29, 12] width 52 height 24
click at [314, 143] on link "View External Url" at bounding box center [321, 147] width 44 height 8
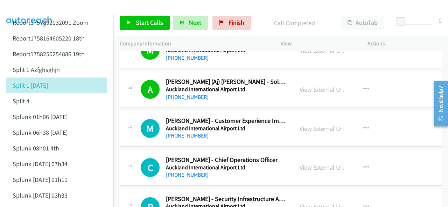
scroll to position [5234, 0]
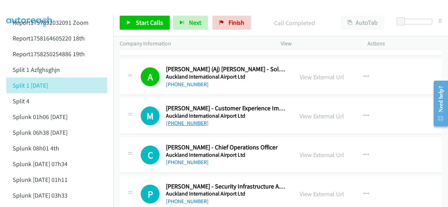
click at [181, 120] on link "+64 21 728 232" at bounding box center [187, 123] width 43 height 7
click at [20, 11] on img at bounding box center [29, 12] width 52 height 24
click at [27, 9] on img at bounding box center [29, 12] width 52 height 24
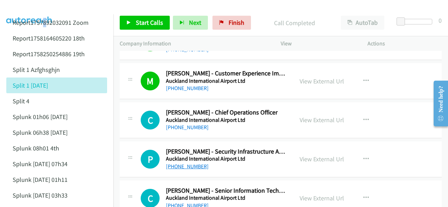
click at [181, 163] on link "+64 9 919 9200" at bounding box center [187, 166] width 43 height 7
click at [10, 7] on img at bounding box center [29, 12] width 52 height 24
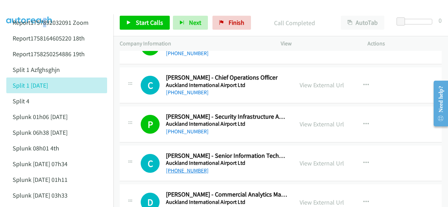
click at [190, 168] on link "+64 27 255 3590" at bounding box center [187, 171] width 43 height 7
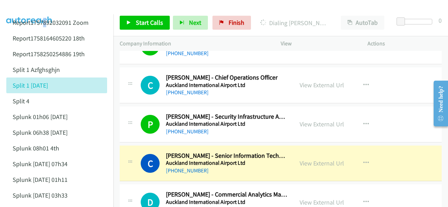
click at [39, 8] on img at bounding box center [29, 12] width 52 height 24
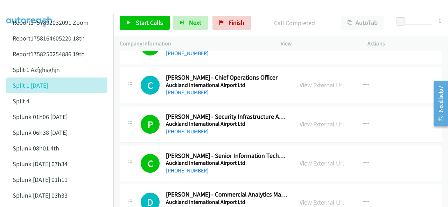
click at [28, 11] on img at bounding box center [29, 12] width 52 height 24
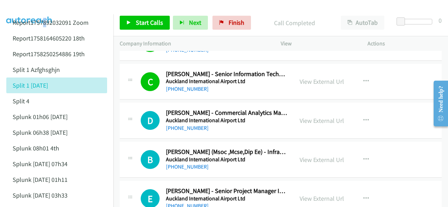
scroll to position [5374, 0]
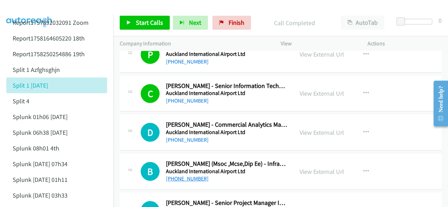
click at [186, 176] on link "+64 21 229 5177" at bounding box center [187, 179] width 43 height 7
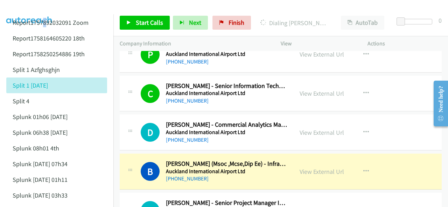
click at [31, 6] on img at bounding box center [29, 12] width 52 height 24
click at [306, 168] on link "View External Url" at bounding box center [321, 172] width 44 height 8
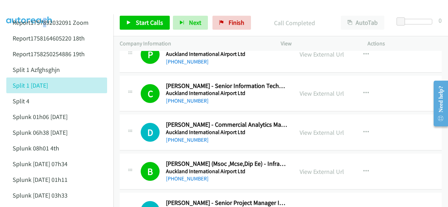
click at [32, 9] on img at bounding box center [29, 12] width 52 height 24
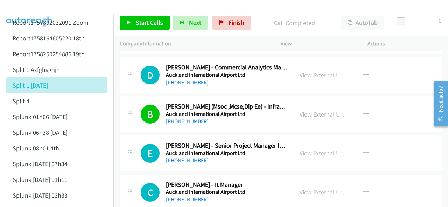
scroll to position [5444, 0]
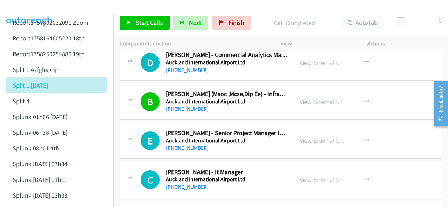
click at [179, 145] on link "+64 21 155 4233" at bounding box center [187, 148] width 43 height 7
click at [22, 10] on img at bounding box center [29, 12] width 52 height 24
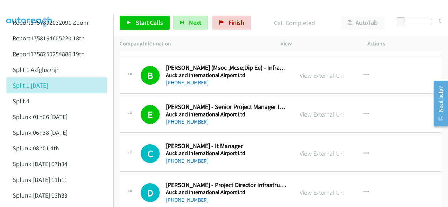
scroll to position [5479, 0]
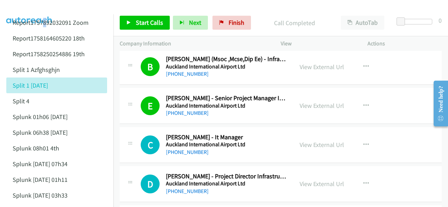
click at [186, 148] on div "+64 27 227 8121" at bounding box center [226, 152] width 121 height 8
drag, startPoint x: 186, startPoint y: 135, endPoint x: 193, endPoint y: 134, distance: 6.7
click at [183, 149] on link "+64 27 227 8121" at bounding box center [187, 152] width 43 height 7
click at [31, 5] on img at bounding box center [29, 12] width 52 height 24
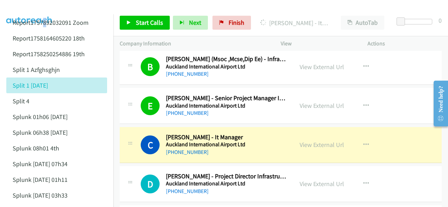
click at [28, 11] on img at bounding box center [29, 12] width 52 height 24
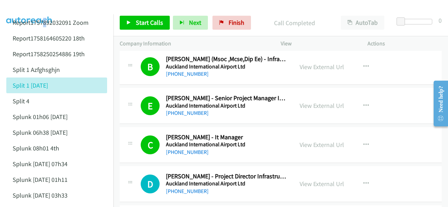
click at [25, 10] on img at bounding box center [29, 12] width 52 height 24
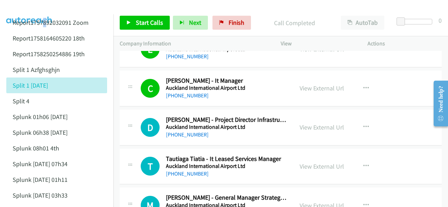
scroll to position [5549, 0]
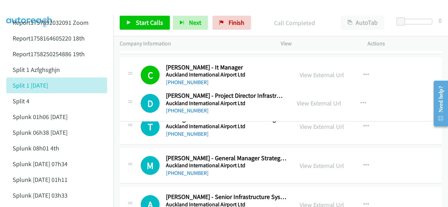
drag, startPoint x: 226, startPoint y: 90, endPoint x: 279, endPoint y: 95, distance: 53.8
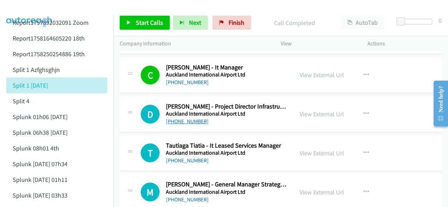
click at [176, 118] on link "+64 21 221 9286" at bounding box center [187, 121] width 43 height 7
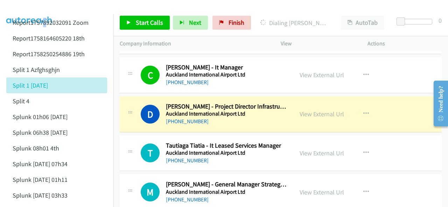
click at [27, 5] on img at bounding box center [29, 12] width 52 height 24
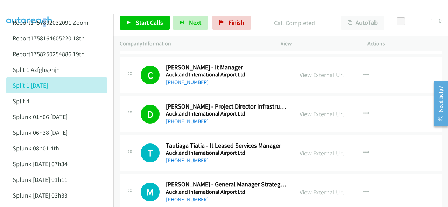
click at [36, 6] on img at bounding box center [29, 12] width 52 height 24
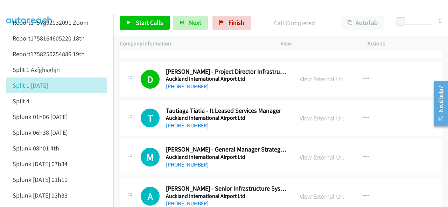
click at [176, 122] on link "+64 21 731 021" at bounding box center [187, 125] width 43 height 7
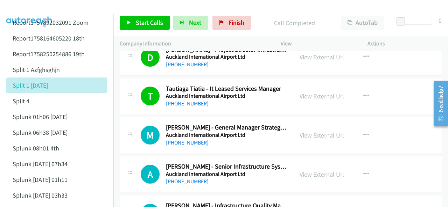
scroll to position [5619, 0]
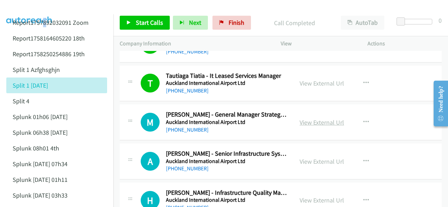
click at [300, 119] on link "View External Url" at bounding box center [321, 123] width 44 height 8
click at [21, 7] on img at bounding box center [29, 12] width 52 height 24
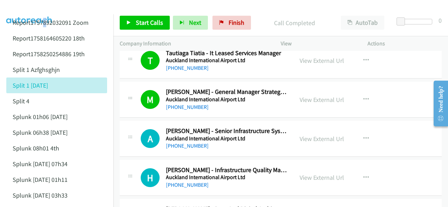
scroll to position [5654, 0]
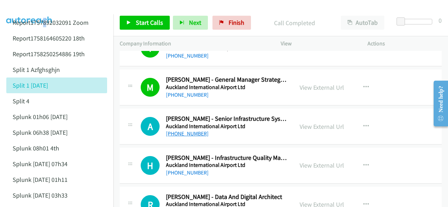
click at [186, 130] on link "+64 210 264 7388" at bounding box center [187, 133] width 43 height 7
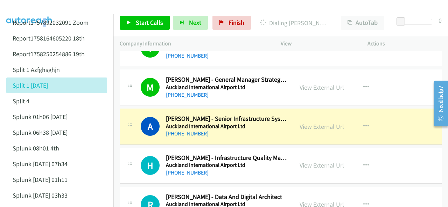
click at [28, 7] on img at bounding box center [29, 12] width 52 height 24
click at [307, 123] on link "View External Url" at bounding box center [321, 127] width 44 height 8
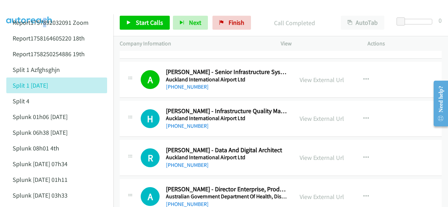
scroll to position [5724, 0]
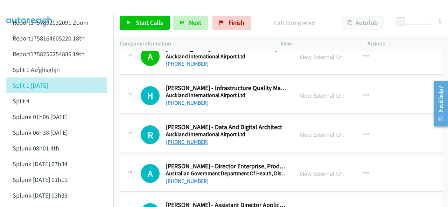
click at [186, 139] on link "+64 21 288 4055" at bounding box center [187, 142] width 43 height 7
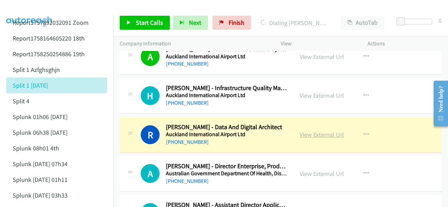
click at [302, 131] on link "View External Url" at bounding box center [321, 135] width 44 height 8
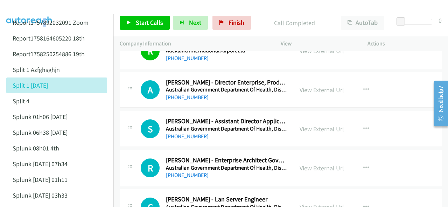
scroll to position [5829, 0]
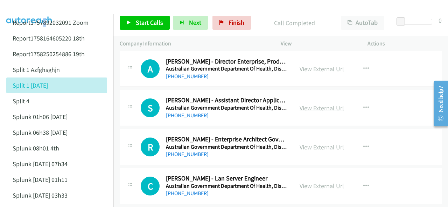
click at [309, 104] on link "View External Url" at bounding box center [321, 108] width 44 height 8
click at [48, 7] on img at bounding box center [29, 12] width 52 height 24
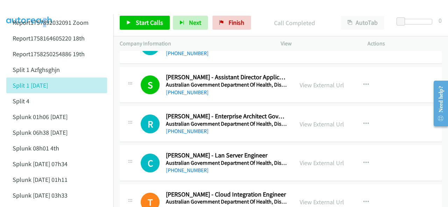
scroll to position [5864, 0]
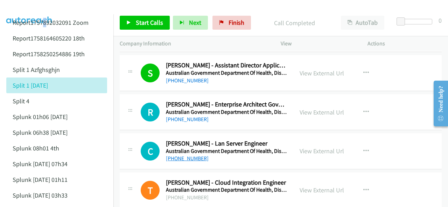
click at [186, 155] on link "+61 412 867 192" at bounding box center [187, 158] width 43 height 7
click at [26, 9] on img at bounding box center [29, 12] width 52 height 24
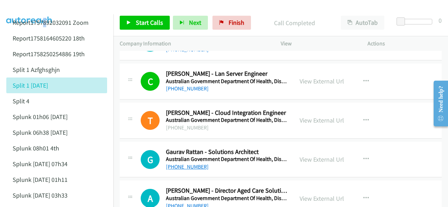
click at [192, 164] on link "+61 466 224 558" at bounding box center [187, 167] width 43 height 7
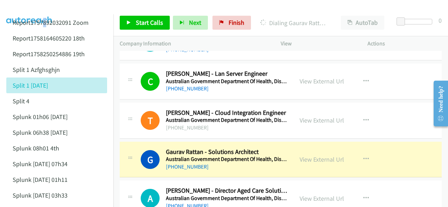
click at [30, 7] on img at bounding box center [29, 12] width 52 height 24
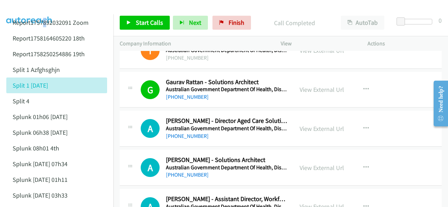
scroll to position [6039, 0]
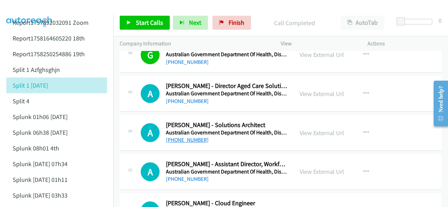
click at [179, 137] on link "+61 405 273 833" at bounding box center [187, 140] width 43 height 7
click at [23, 11] on img at bounding box center [29, 12] width 52 height 24
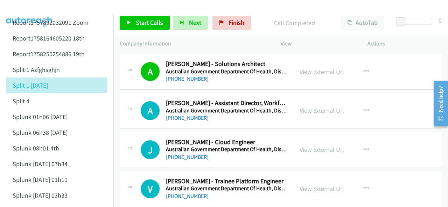
scroll to position [6109, 0]
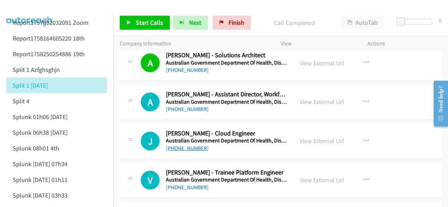
click at [182, 145] on link "+61 435 792 899" at bounding box center [187, 148] width 43 height 7
click at [24, 9] on img at bounding box center [29, 12] width 52 height 24
click at [28, 12] on img at bounding box center [29, 12] width 52 height 24
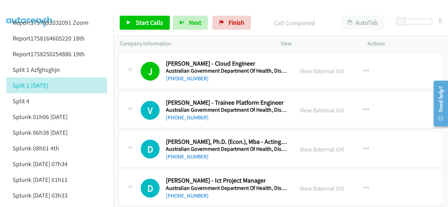
scroll to position [6144, 0]
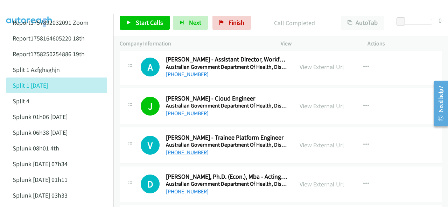
click at [183, 149] on link "+61 413 619 495" at bounding box center [187, 152] width 43 height 7
click at [35, 8] on img at bounding box center [29, 12] width 52 height 24
click at [33, 13] on img at bounding box center [29, 12] width 52 height 24
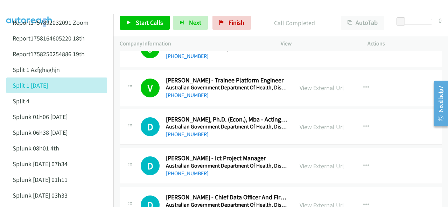
scroll to position [6213, 0]
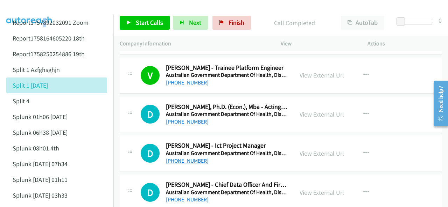
click at [185, 158] on link "+61 408 460 893" at bounding box center [187, 161] width 43 height 7
click at [42, 7] on img at bounding box center [29, 12] width 52 height 24
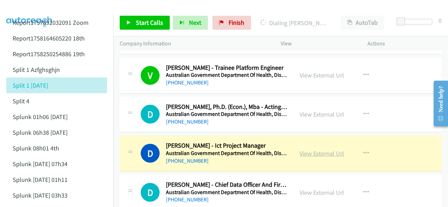
click at [306, 150] on link "View External Url" at bounding box center [321, 154] width 44 height 8
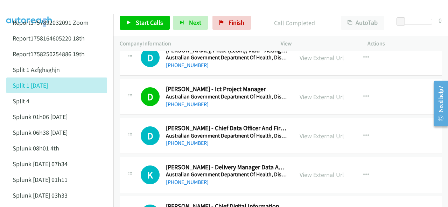
scroll to position [6283, 0]
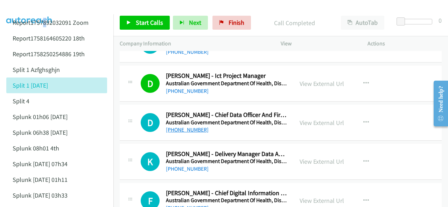
click at [187, 127] on link "+61 3 6251 3204" at bounding box center [187, 130] width 43 height 7
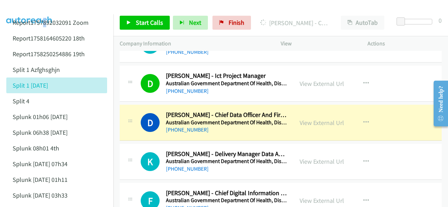
click at [33, 7] on img at bounding box center [29, 12] width 52 height 24
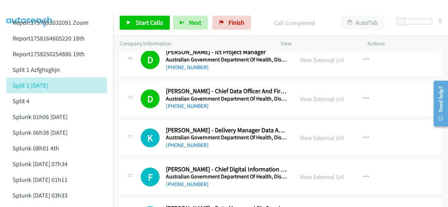
scroll to position [6318, 0]
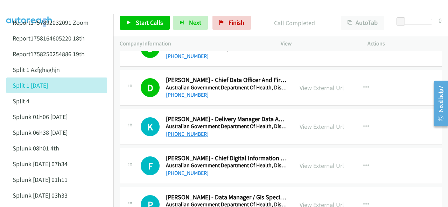
click at [188, 131] on link "+61 423 050 335" at bounding box center [187, 134] width 43 height 7
click at [20, 9] on img at bounding box center [29, 12] width 52 height 24
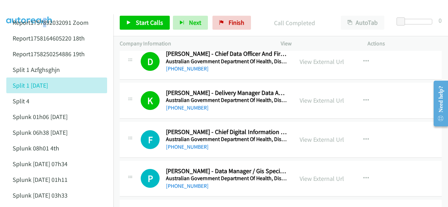
scroll to position [6353, 0]
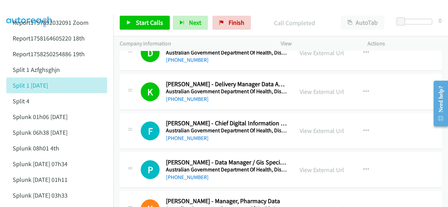
click at [245, 134] on div "+61 412 403 156" at bounding box center [226, 138] width 121 height 8
click at [302, 127] on link "View External Url" at bounding box center [321, 131] width 44 height 8
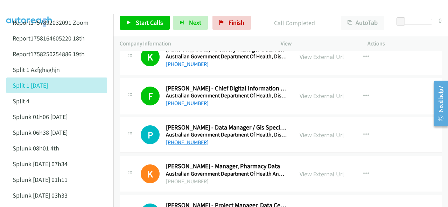
click at [185, 139] on link "+61 413 902 335" at bounding box center [187, 142] width 43 height 7
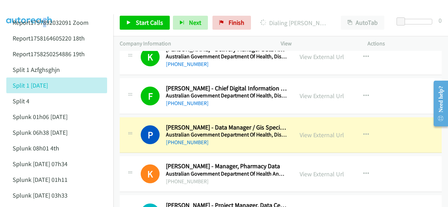
click at [25, 8] on img at bounding box center [29, 12] width 52 height 24
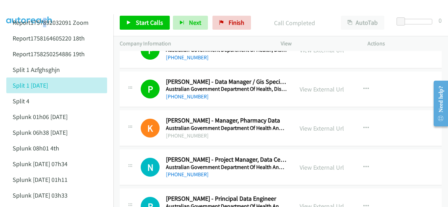
scroll to position [6458, 0]
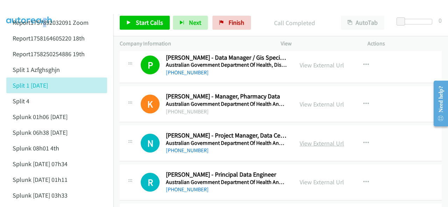
click at [303, 140] on link "View External Url" at bounding box center [321, 144] width 44 height 8
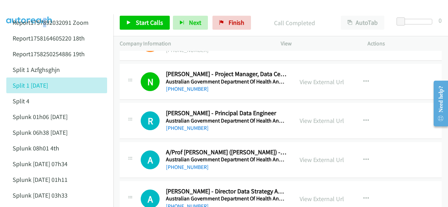
scroll to position [6528, 0]
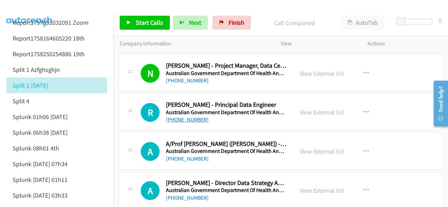
click at [178, 116] on link "+61 489 758 223" at bounding box center [187, 119] width 43 height 7
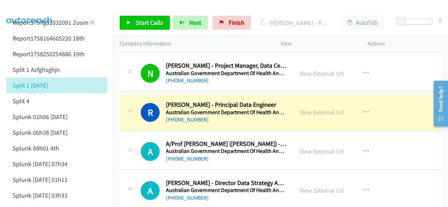
click at [34, 15] on li "Report1757892032091 Zoom" at bounding box center [62, 23] width 113 height 16
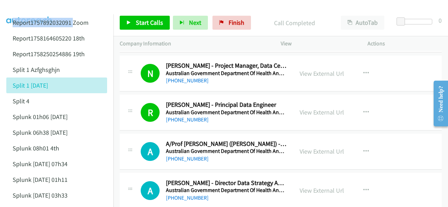
scroll to position [6563, 0]
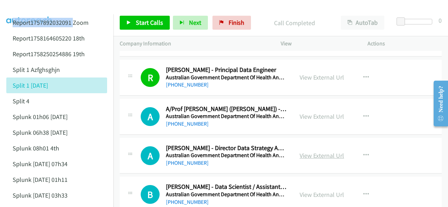
click at [307, 152] on link "View External Url" at bounding box center [321, 156] width 44 height 8
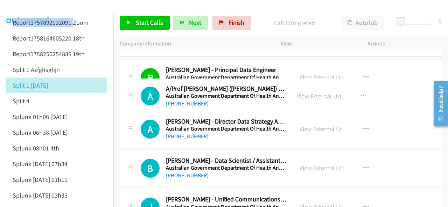
drag, startPoint x: 222, startPoint y: 90, endPoint x: 248, endPoint y: 89, distance: 25.9
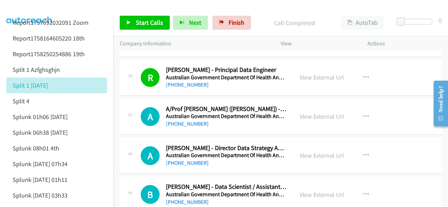
click at [84, 8] on div at bounding box center [220, 13] width 441 height 27
click at [92, 5] on div at bounding box center [220, 13] width 441 height 27
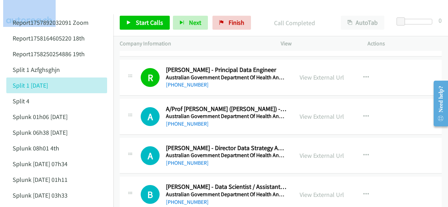
click at [94, 13] on div at bounding box center [220, 13] width 441 height 27
click at [97, 9] on div at bounding box center [220, 13] width 441 height 27
click at [79, 10] on div at bounding box center [220, 13] width 441 height 27
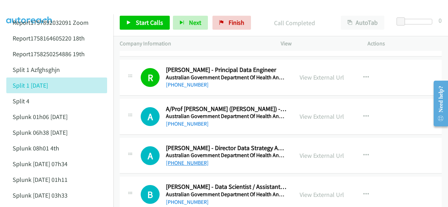
click at [184, 160] on link "+61 409 670 142" at bounding box center [187, 163] width 43 height 7
click at [31, 7] on img at bounding box center [29, 12] width 52 height 24
click at [120, 7] on div at bounding box center [220, 13] width 441 height 27
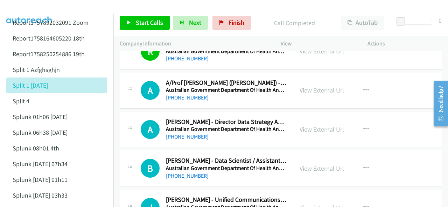
scroll to position [6598, 0]
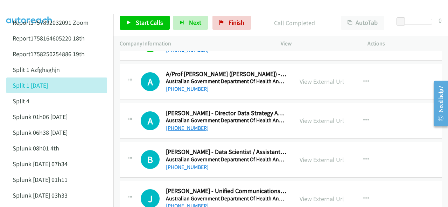
click at [180, 125] on link "+61 409 670 142" at bounding box center [187, 128] width 43 height 7
click at [228, 85] on div "+61 2 9993 4557" at bounding box center [226, 89] width 121 height 8
click at [238, 124] on div "+61 409 670 142" at bounding box center [226, 128] width 121 height 8
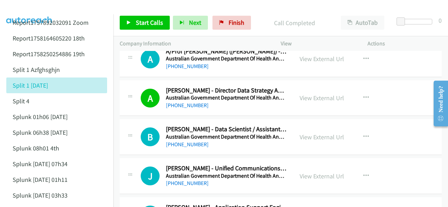
scroll to position [6633, 0]
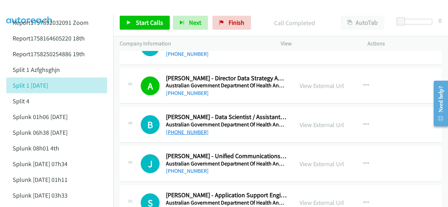
click at [182, 129] on link "+61 422 536 826" at bounding box center [187, 132] width 43 height 7
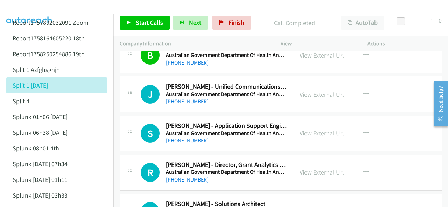
scroll to position [6703, 0]
click at [184, 98] on link "+61 455 051 141" at bounding box center [187, 101] width 43 height 7
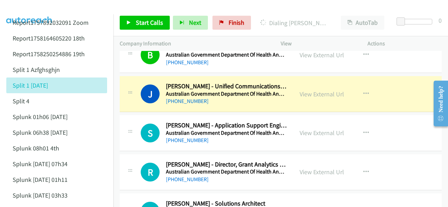
click at [29, 11] on img at bounding box center [29, 12] width 52 height 24
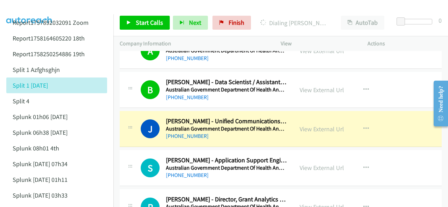
click at [19, 8] on img at bounding box center [29, 12] width 52 height 24
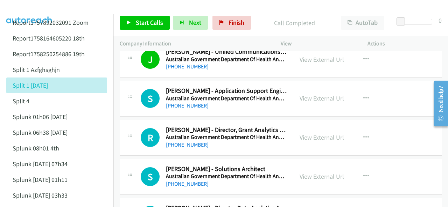
scroll to position [6738, 0]
click at [180, 102] on link "+61 432 516 887" at bounding box center [187, 105] width 43 height 7
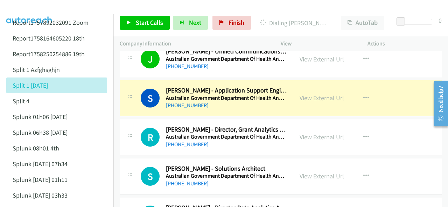
click at [35, 7] on img at bounding box center [29, 12] width 52 height 24
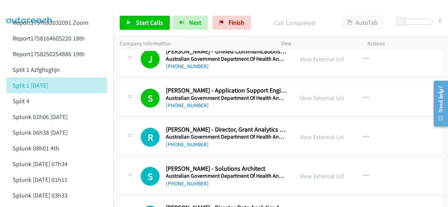
click at [29, 7] on img at bounding box center [29, 12] width 52 height 24
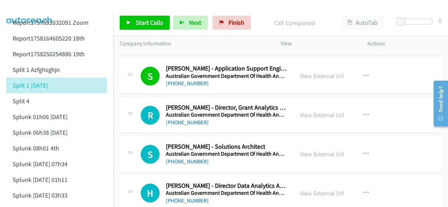
scroll to position [6773, 0]
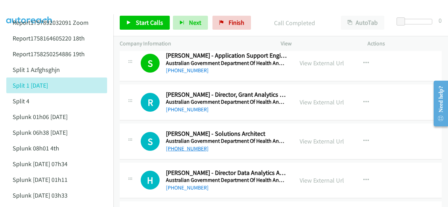
click at [177, 146] on link "+61 403 556 566" at bounding box center [187, 149] width 43 height 7
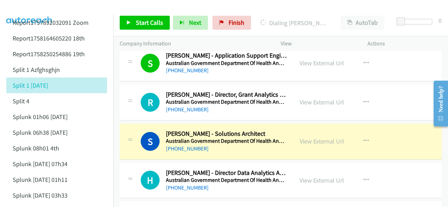
click at [36, 13] on img at bounding box center [29, 12] width 52 height 24
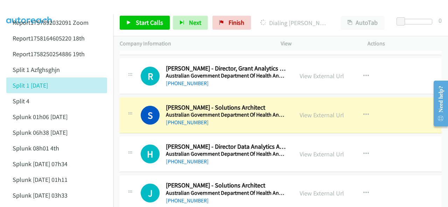
scroll to position [6808, 0]
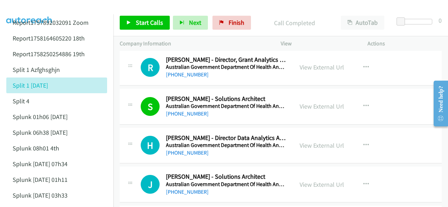
click at [24, 8] on img at bounding box center [29, 12] width 52 height 24
click at [311, 142] on link "View External Url" at bounding box center [321, 146] width 44 height 8
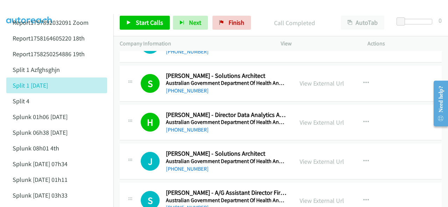
scroll to position [6843, 0]
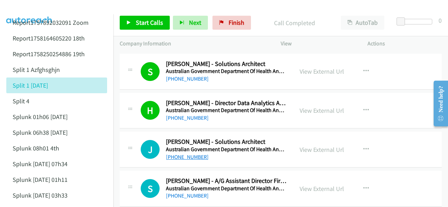
click at [185, 154] on link "+61 406 226 166" at bounding box center [187, 157] width 43 height 7
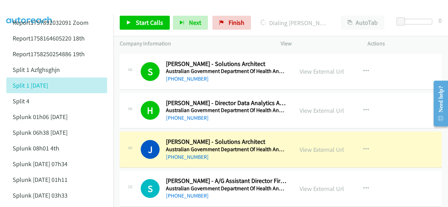
click at [28, 6] on img at bounding box center [29, 12] width 52 height 24
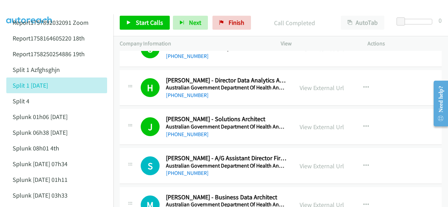
scroll to position [6878, 0]
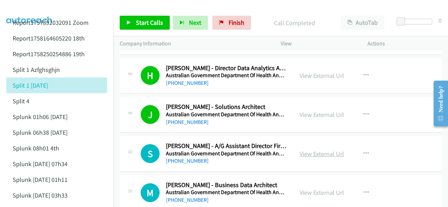
click at [317, 150] on link "View External Url" at bounding box center [321, 154] width 44 height 8
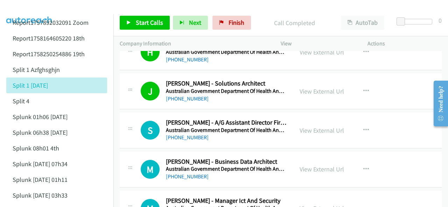
scroll to position [6913, 0]
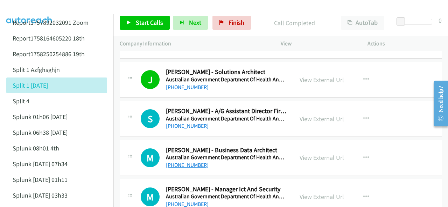
click at [189, 162] on link "+61 411 984 497" at bounding box center [187, 165] width 43 height 7
click at [37, 8] on img at bounding box center [29, 12] width 52 height 24
click at [26, 8] on img at bounding box center [29, 12] width 52 height 24
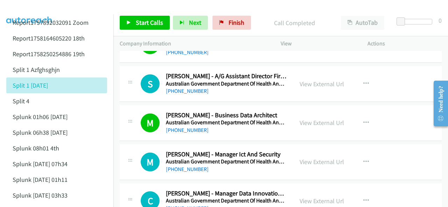
click at [31, 7] on img at bounding box center [29, 12] width 52 height 24
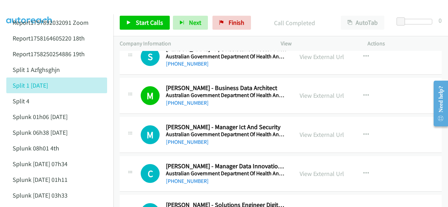
scroll to position [6983, 0]
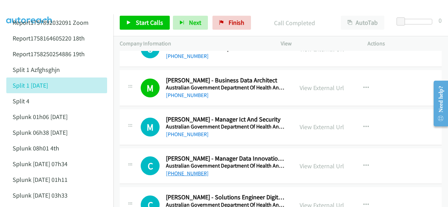
click at [178, 170] on link "+61 400 435 215" at bounding box center [187, 173] width 43 height 7
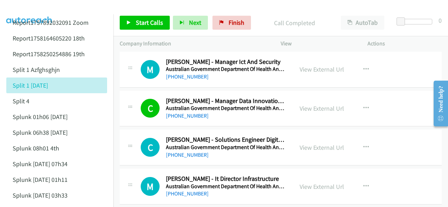
scroll to position [7053, 0]
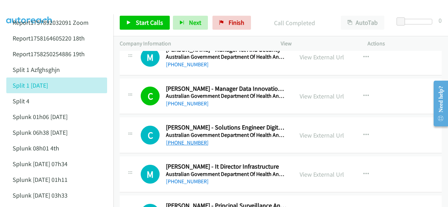
click at [192, 140] on link "+61 8 9537 7667" at bounding box center [187, 143] width 43 height 7
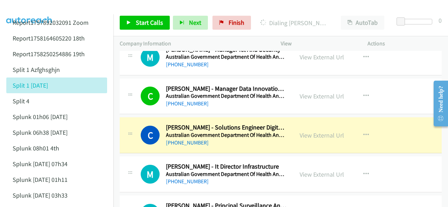
click at [24, 12] on img at bounding box center [29, 12] width 52 height 24
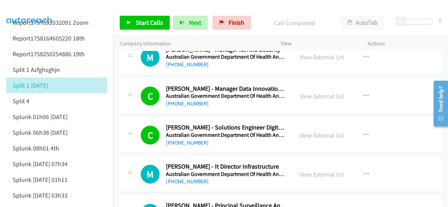
click at [30, 8] on img at bounding box center [29, 12] width 52 height 24
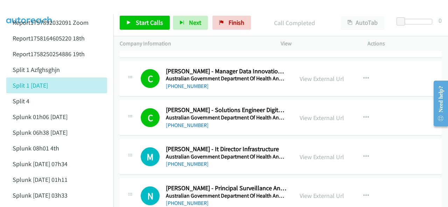
scroll to position [7088, 0]
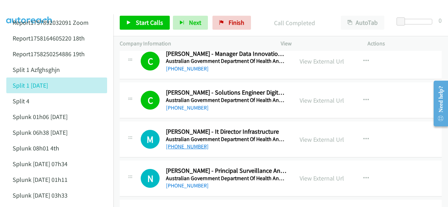
click at [169, 143] on link "+61 478 399 860" at bounding box center [187, 146] width 43 height 7
click at [27, 8] on img at bounding box center [29, 12] width 52 height 24
click at [29, 15] on li "Report1757892032091 Zoom" at bounding box center [62, 23] width 113 height 16
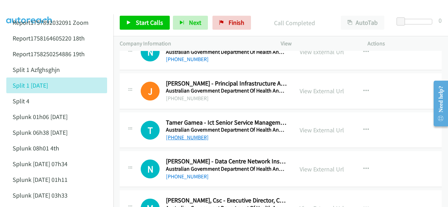
scroll to position [7228, 0]
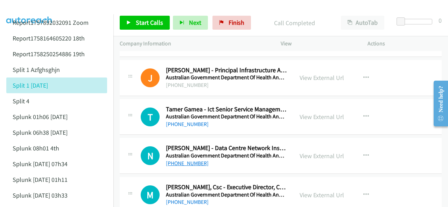
click at [184, 160] on link "+61 419 249 542" at bounding box center [187, 163] width 43 height 7
click at [29, 6] on img at bounding box center [29, 12] width 52 height 24
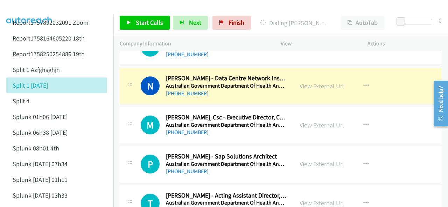
scroll to position [7263, 0]
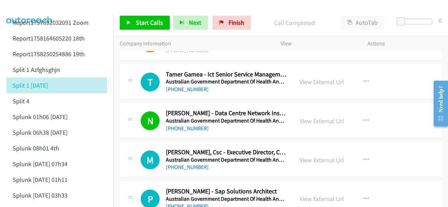
click at [39, 6] on img at bounding box center [29, 12] width 52 height 24
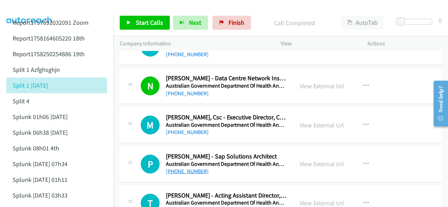
click at [189, 168] on link "+61 423 441 088" at bounding box center [187, 171] width 43 height 7
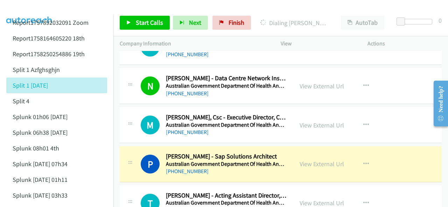
click at [27, 11] on img at bounding box center [29, 12] width 52 height 24
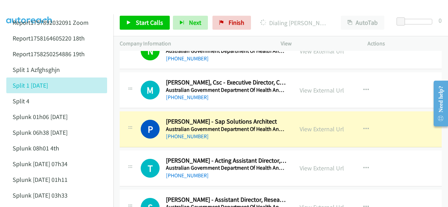
scroll to position [7368, 0]
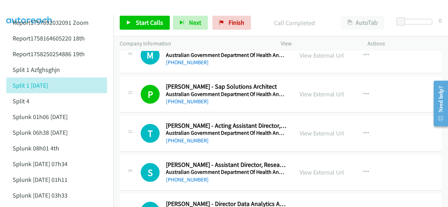
click at [35, 6] on img at bounding box center [29, 12] width 52 height 24
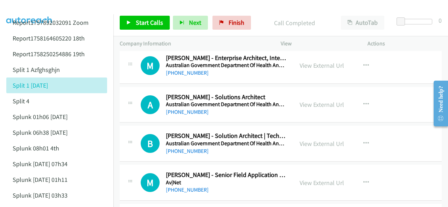
scroll to position [7857, 0]
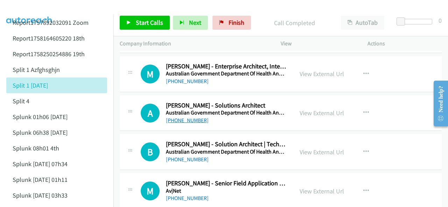
click at [190, 117] on link "+61 413 916 826" at bounding box center [187, 120] width 43 height 7
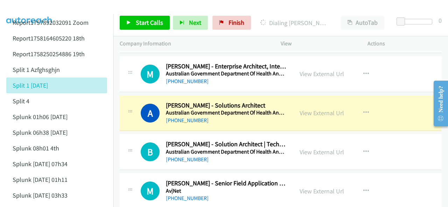
click at [38, 8] on img at bounding box center [29, 12] width 52 height 24
click at [307, 109] on link "View External Url" at bounding box center [321, 113] width 44 height 8
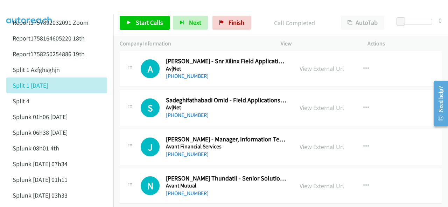
scroll to position [8032, 0]
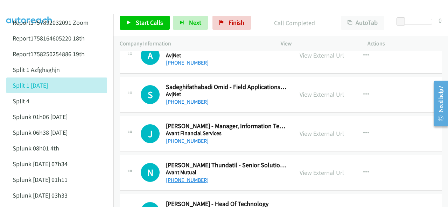
click at [187, 177] on link "+61 2 8677 5025" at bounding box center [187, 180] width 43 height 7
click at [35, 5] on img at bounding box center [29, 12] width 52 height 24
click at [35, 7] on img at bounding box center [29, 12] width 52 height 24
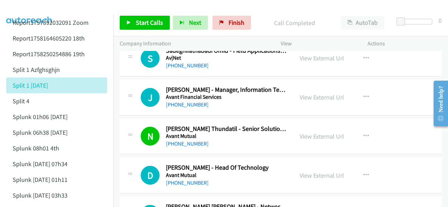
scroll to position [8102, 0]
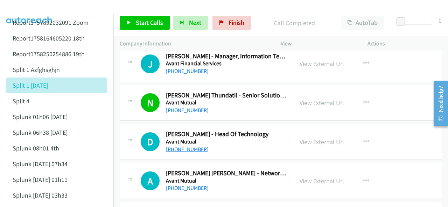
click at [185, 146] on link "+61 417 384 861" at bounding box center [187, 149] width 43 height 7
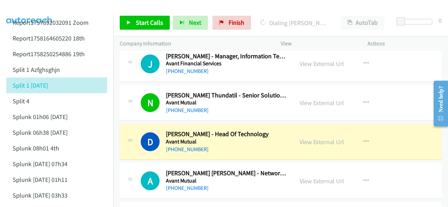
click at [26, 6] on img at bounding box center [29, 12] width 52 height 24
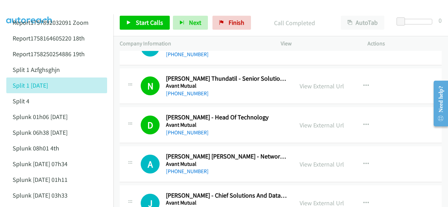
scroll to position [8137, 0]
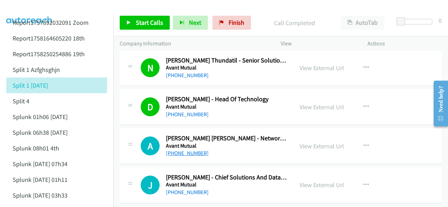
click at [187, 150] on link "+61 469 729 028" at bounding box center [187, 153] width 43 height 7
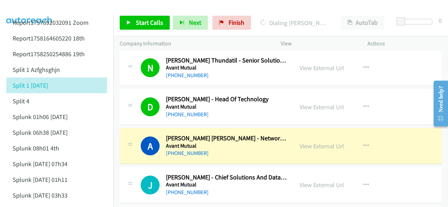
click at [38, 6] on img at bounding box center [29, 12] width 52 height 24
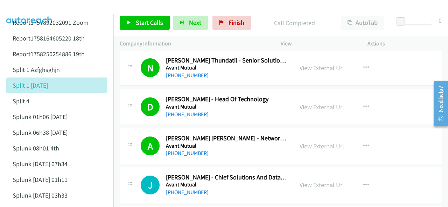
click at [34, 8] on img at bounding box center [29, 12] width 52 height 24
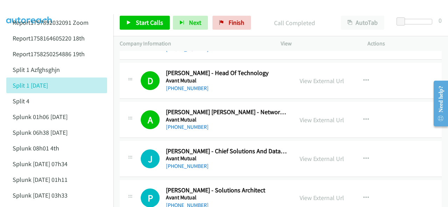
scroll to position [8172, 0]
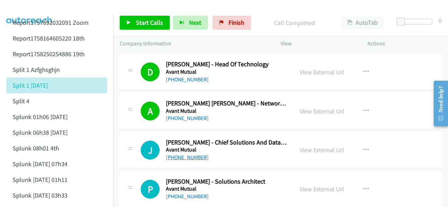
click at [181, 154] on link "+61 458 490 561" at bounding box center [187, 157] width 43 height 7
click at [31, 8] on img at bounding box center [29, 12] width 52 height 24
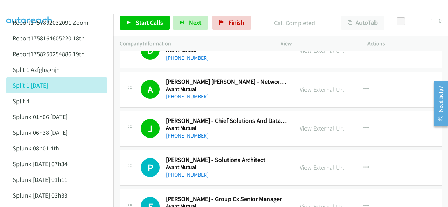
scroll to position [8207, 0]
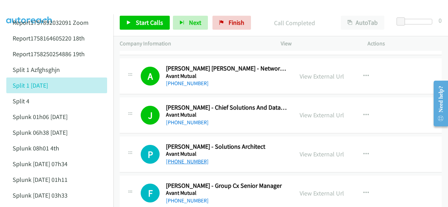
click at [177, 158] on link "+61 469 838 900" at bounding box center [187, 161] width 43 height 7
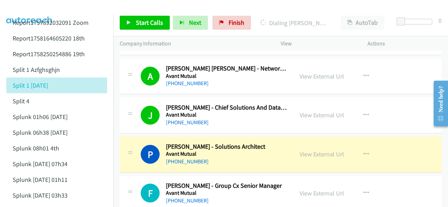
drag, startPoint x: 24, startPoint y: 10, endPoint x: 181, endPoint y: 50, distance: 162.0
click at [24, 10] on img at bounding box center [29, 12] width 52 height 24
click at [316, 150] on link "View External Url" at bounding box center [321, 154] width 44 height 8
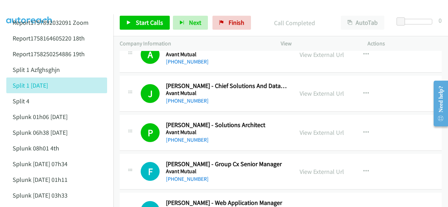
scroll to position [8242, 0]
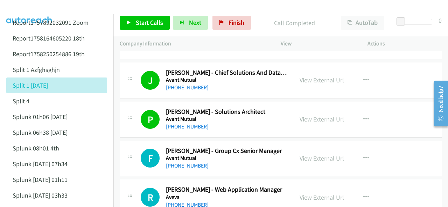
click at [180, 163] on link "+61 409 901 772" at bounding box center [187, 166] width 43 height 7
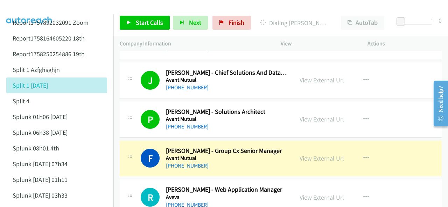
click at [28, 9] on img at bounding box center [29, 12] width 52 height 24
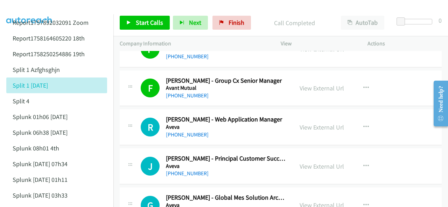
scroll to position [8382, 0]
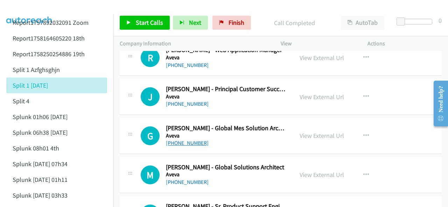
click at [186, 140] on link "+61 400 636 858" at bounding box center [187, 143] width 43 height 7
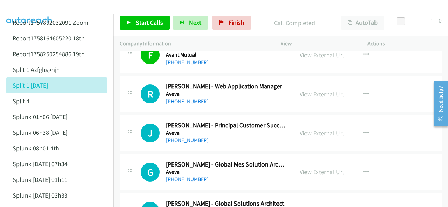
scroll to position [8347, 0]
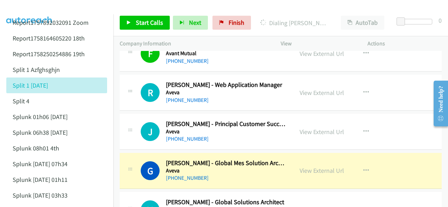
click at [36, 15] on li "Report1757892032091 Zoom" at bounding box center [62, 23] width 113 height 16
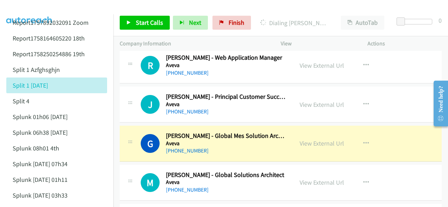
scroll to position [8382, 0]
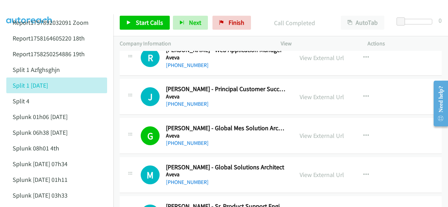
click at [22, 7] on img at bounding box center [29, 12] width 52 height 24
click at [31, 9] on img at bounding box center [29, 12] width 52 height 24
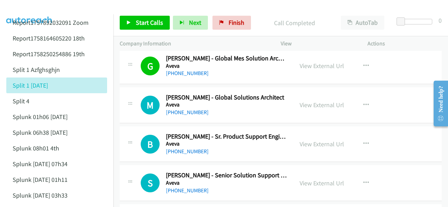
scroll to position [8417, 0]
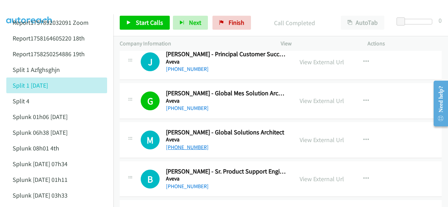
click at [182, 144] on link "+61 424 266 235" at bounding box center [187, 147] width 43 height 7
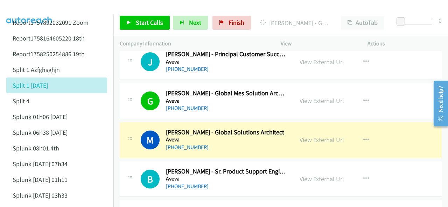
click at [38, 8] on img at bounding box center [29, 12] width 52 height 24
click at [301, 136] on link "View External Url" at bounding box center [321, 140] width 44 height 8
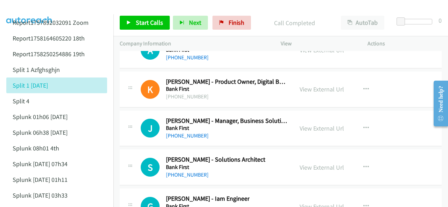
scroll to position [8907, 0]
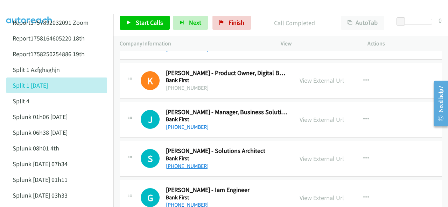
click at [182, 163] on link "[PHONE_NUMBER]" at bounding box center [187, 166] width 43 height 7
click at [38, 5] on img at bounding box center [29, 12] width 52 height 24
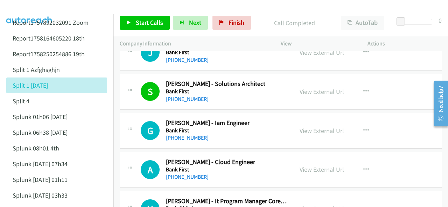
scroll to position [8977, 0]
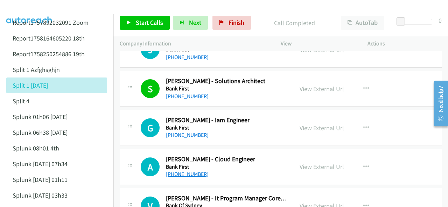
click at [179, 171] on link "[PHONE_NUMBER]" at bounding box center [187, 174] width 43 height 7
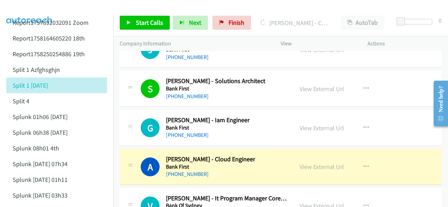
click at [40, 8] on img at bounding box center [29, 12] width 52 height 24
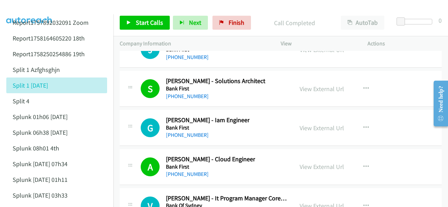
click at [25, 10] on img at bounding box center [29, 12] width 52 height 24
click at [233, 24] on span "Finish" at bounding box center [236, 23] width 16 height 8
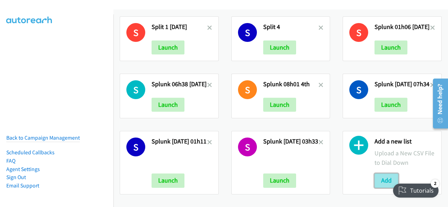
click at [385, 174] on button "Add" at bounding box center [386, 181] width 24 height 14
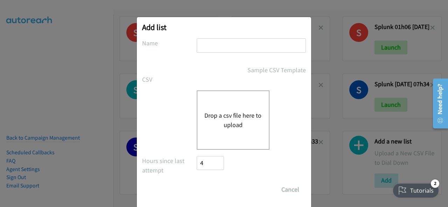
click at [200, 46] on input "text" at bounding box center [251, 45] width 109 height 14
paste input "split_1 dfadghbfsdg"
type input "split_1 dfadghbfsdg"
click at [209, 117] on button "Drop a csv file here to upload" at bounding box center [232, 120] width 57 height 19
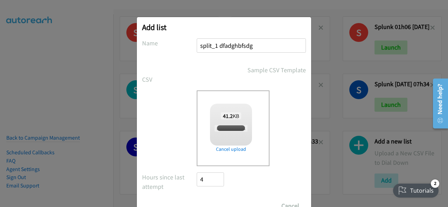
checkbox input "true"
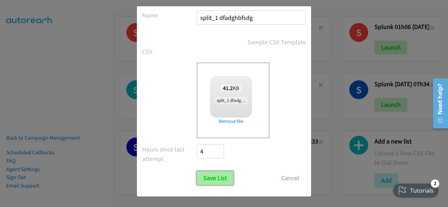
click at [215, 179] on input "Save List" at bounding box center [215, 178] width 37 height 14
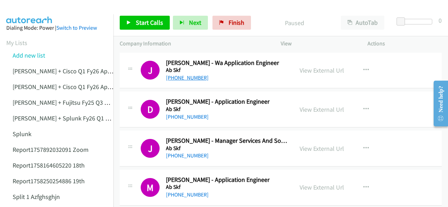
click at [181, 78] on link "[PHONE_NUMBER]" at bounding box center [187, 78] width 43 height 7
click at [189, 118] on link "[PHONE_NUMBER]" at bounding box center [187, 117] width 43 height 7
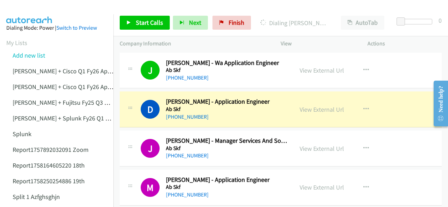
click at [24, 11] on img at bounding box center [29, 12] width 52 height 24
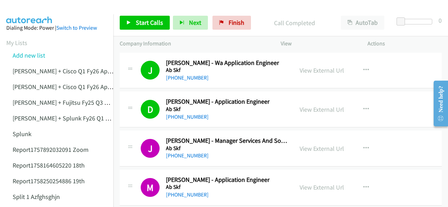
scroll to position [35, 0]
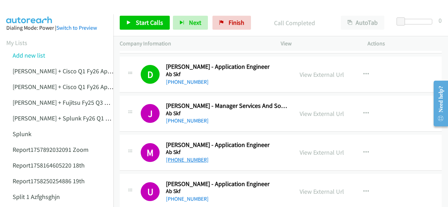
click at [181, 161] on link "[PHONE_NUMBER]" at bounding box center [187, 160] width 43 height 7
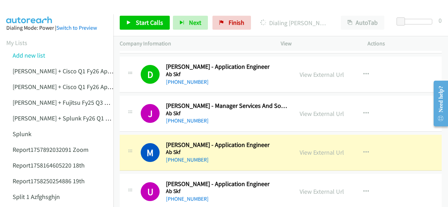
click at [34, 6] on img at bounding box center [29, 12] width 52 height 24
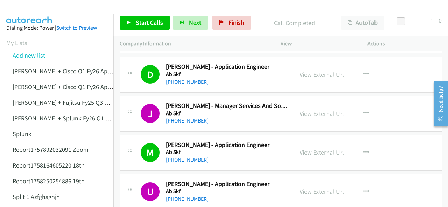
click at [28, 11] on img at bounding box center [29, 12] width 52 height 24
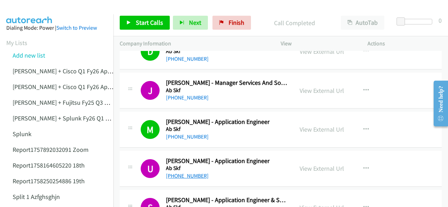
scroll to position [70, 0]
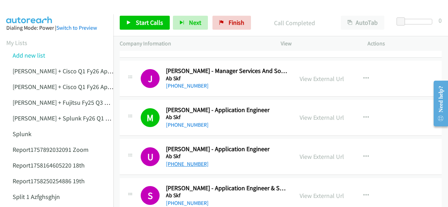
click at [184, 162] on link "[PHONE_NUMBER]" at bounding box center [187, 164] width 43 height 7
click at [38, 8] on img at bounding box center [29, 12] width 52 height 24
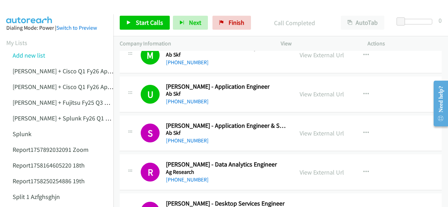
scroll to position [140, 0]
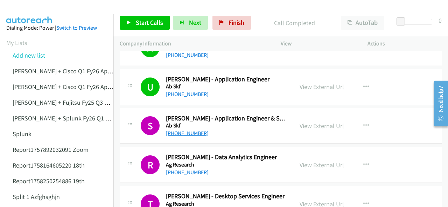
click at [180, 132] on link "[PHONE_NUMBER]" at bounding box center [187, 133] width 43 height 7
click at [37, 8] on img at bounding box center [29, 12] width 52 height 24
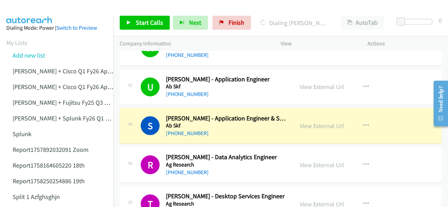
click at [35, 14] on img at bounding box center [29, 12] width 52 height 24
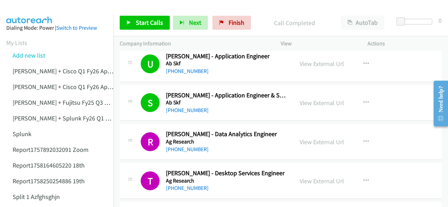
scroll to position [175, 0]
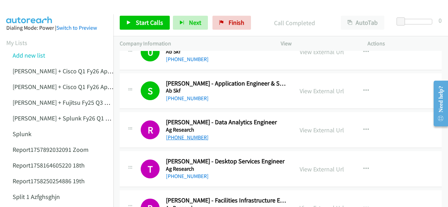
click at [176, 137] on link "[PHONE_NUMBER]" at bounding box center [187, 137] width 43 height 7
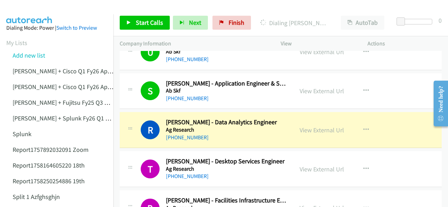
click at [15, 8] on img at bounding box center [29, 12] width 52 height 24
click at [308, 131] on link "View External Url" at bounding box center [321, 130] width 44 height 8
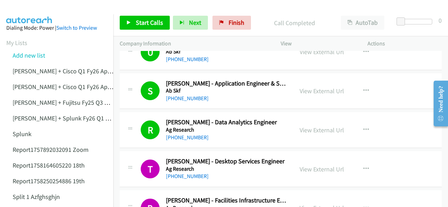
scroll to position [210, 0]
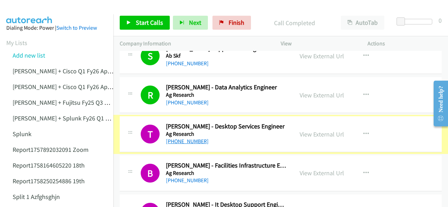
click at [184, 140] on link "[PHONE_NUMBER]" at bounding box center [187, 141] width 43 height 7
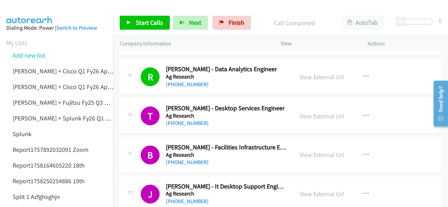
scroll to position [245, 0]
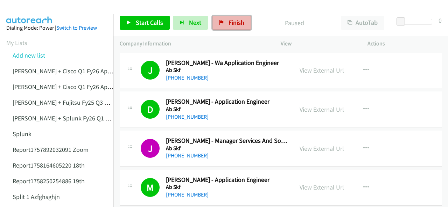
click at [231, 23] on span "Finish" at bounding box center [236, 23] width 16 height 8
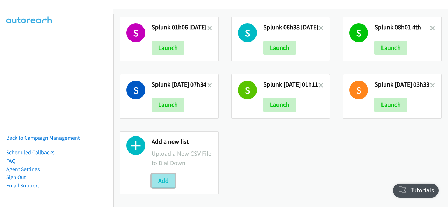
click at [170, 178] on button "Add" at bounding box center [163, 181] width 24 height 14
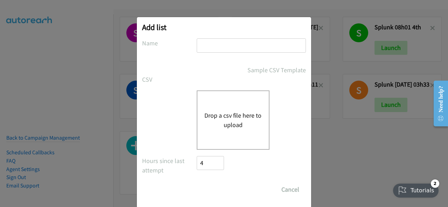
click at [201, 42] on input "text" at bounding box center [251, 45] width 109 height 14
drag, startPoint x: 201, startPoint y: 42, endPoint x: 198, endPoint y: 45, distance: 4.2
click at [198, 45] on input "text" at bounding box center [251, 45] width 109 height 14
paste input "split_2sfgjhsgfj"
type input "split_2sfgjhsgfj"
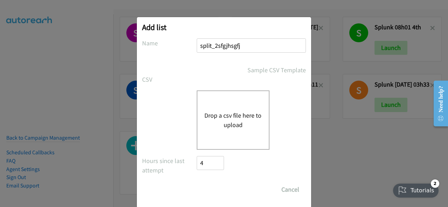
click at [218, 118] on button "Drop a csv file here to upload" at bounding box center [232, 120] width 57 height 19
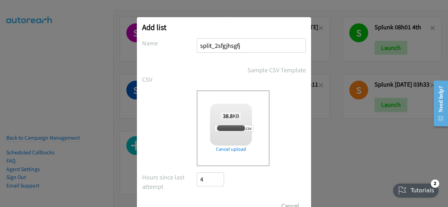
checkbox input "true"
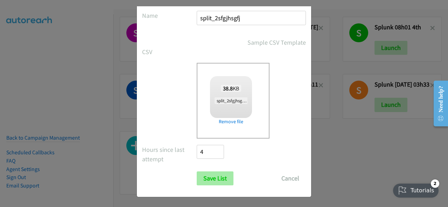
scroll to position [28, 0]
click at [209, 174] on input "Save List" at bounding box center [215, 178] width 37 height 14
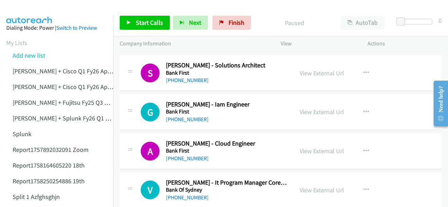
scroll to position [105, 0]
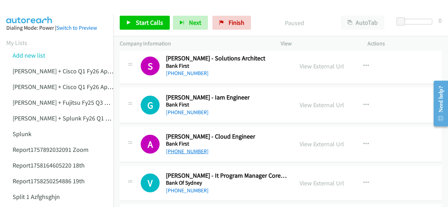
click at [188, 151] on link "[PHONE_NUMBER]" at bounding box center [187, 151] width 43 height 7
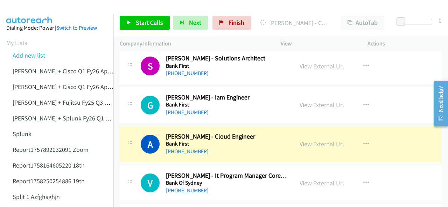
click at [30, 6] on img at bounding box center [29, 12] width 52 height 24
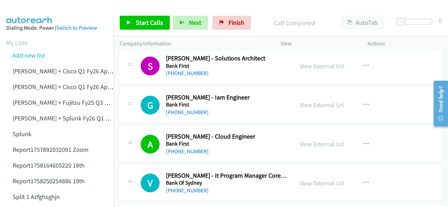
click at [31, 8] on img at bounding box center [29, 12] width 52 height 24
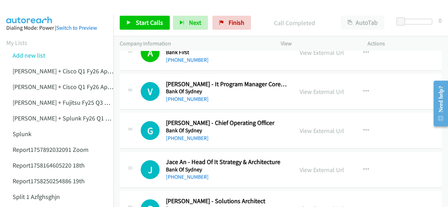
scroll to position [210, 0]
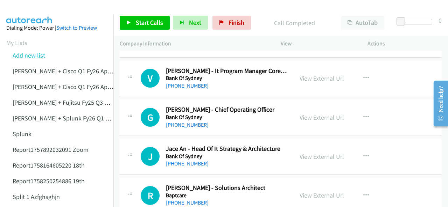
click at [190, 163] on link "[PHONE_NUMBER]" at bounding box center [187, 164] width 43 height 7
click at [21, 7] on img at bounding box center [29, 12] width 52 height 24
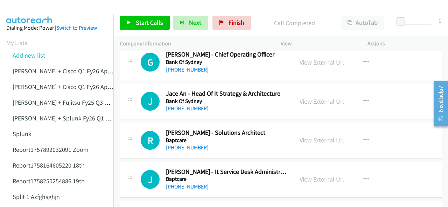
scroll to position [280, 0]
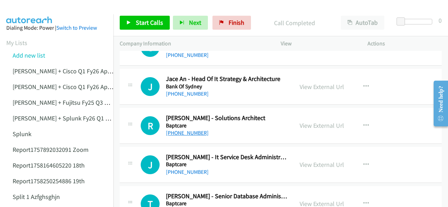
click at [191, 132] on link "[PHONE_NUMBER]" at bounding box center [187, 133] width 43 height 7
click at [33, 10] on img at bounding box center [29, 12] width 52 height 24
drag, startPoint x: 34, startPoint y: 8, endPoint x: 48, endPoint y: 20, distance: 18.9
click at [34, 8] on img at bounding box center [29, 12] width 52 height 24
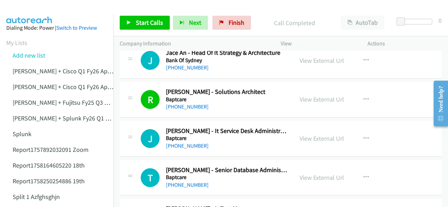
scroll to position [315, 0]
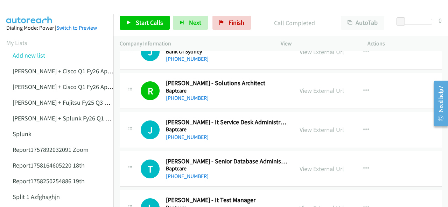
click at [38, 11] on img at bounding box center [29, 12] width 52 height 24
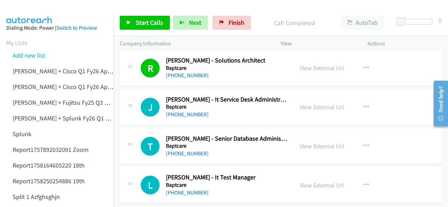
scroll to position [350, 0]
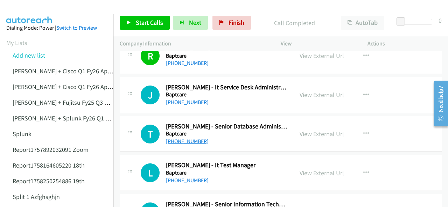
click at [181, 140] on link "[PHONE_NUMBER]" at bounding box center [187, 141] width 43 height 7
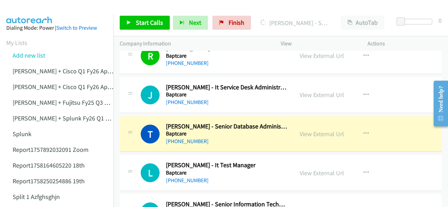
click at [40, 8] on img at bounding box center [29, 12] width 52 height 24
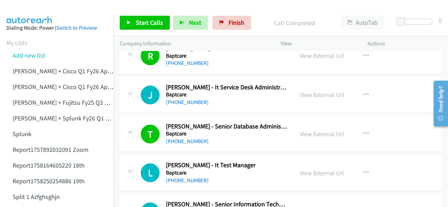
click at [24, 8] on img at bounding box center [29, 12] width 52 height 24
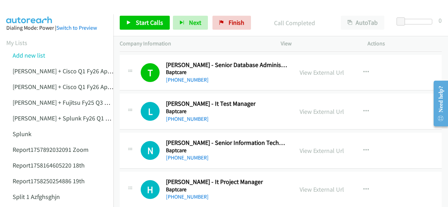
scroll to position [420, 0]
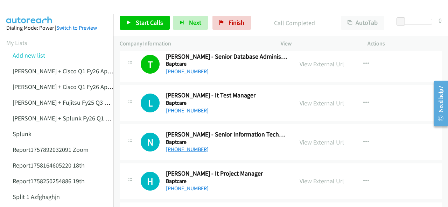
click at [184, 148] on link "[PHONE_NUMBER]" at bounding box center [187, 149] width 43 height 7
drag, startPoint x: 29, startPoint y: 8, endPoint x: 43, endPoint y: 22, distance: 19.8
click at [29, 8] on img at bounding box center [29, 12] width 52 height 24
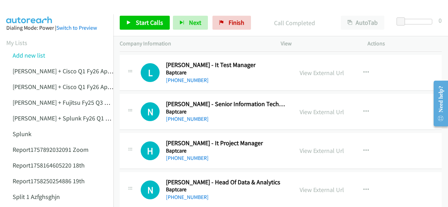
scroll to position [455, 0]
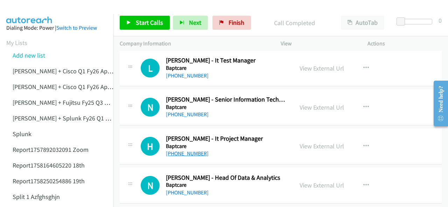
click at [183, 153] on link "[PHONE_NUMBER]" at bounding box center [187, 153] width 43 height 7
drag, startPoint x: 22, startPoint y: 12, endPoint x: 31, endPoint y: 17, distance: 11.5
click at [22, 12] on img at bounding box center [29, 12] width 52 height 24
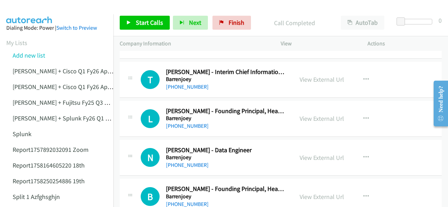
scroll to position [770, 0]
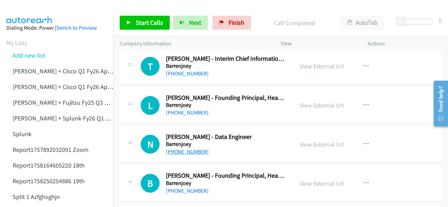
click at [178, 149] on link "[PHONE_NUMBER]" at bounding box center [187, 152] width 43 height 7
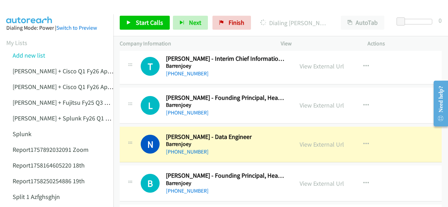
click at [33, 10] on img at bounding box center [29, 12] width 52 height 24
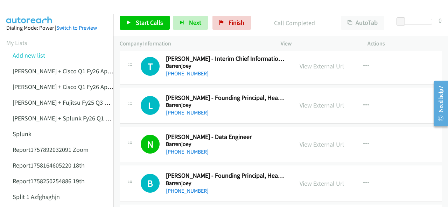
click at [22, 11] on img at bounding box center [29, 12] width 52 height 24
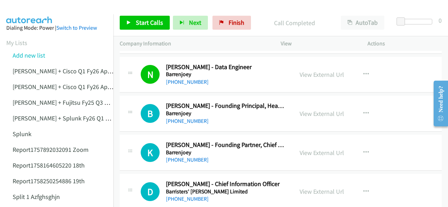
scroll to position [874, 0]
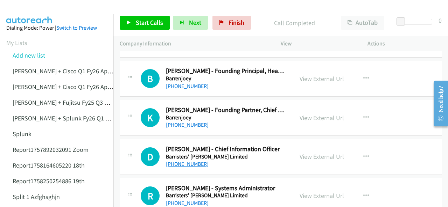
click at [184, 163] on link "[PHONE_NUMBER]" at bounding box center [187, 164] width 43 height 7
click at [32, 12] on img at bounding box center [29, 12] width 52 height 24
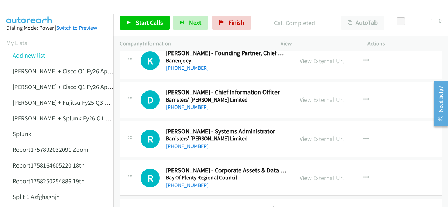
scroll to position [944, 0]
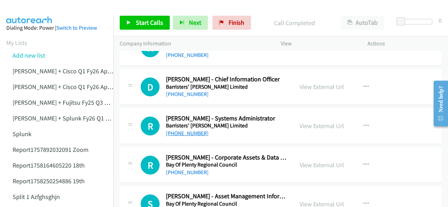
click at [176, 130] on link "[PHONE_NUMBER]" at bounding box center [187, 133] width 43 height 7
click at [38, 11] on img at bounding box center [29, 12] width 52 height 24
click at [28, 11] on img at bounding box center [29, 12] width 52 height 24
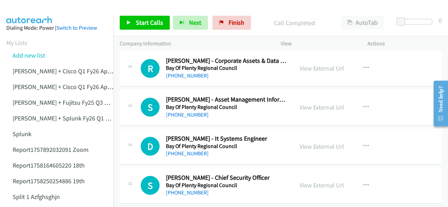
scroll to position [1049, 0]
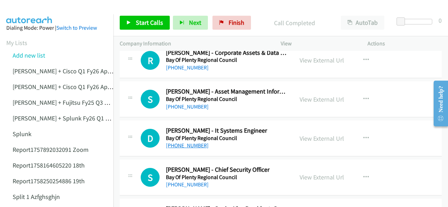
click at [177, 142] on link "[PHONE_NUMBER]" at bounding box center [187, 145] width 43 height 7
click at [30, 12] on img at bounding box center [29, 12] width 52 height 24
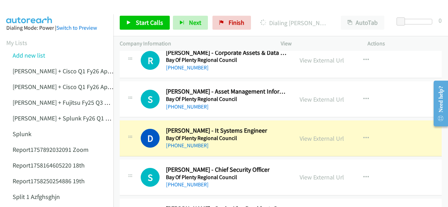
scroll to position [1084, 0]
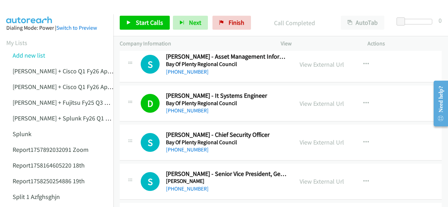
click at [33, 8] on img at bounding box center [29, 12] width 52 height 24
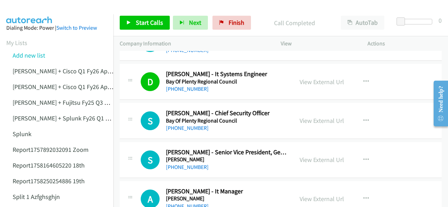
scroll to position [1119, 0]
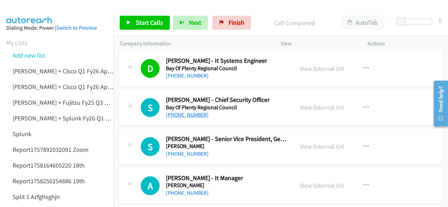
click at [181, 112] on link "[PHONE_NUMBER]" at bounding box center [187, 115] width 43 height 7
click at [29, 11] on img at bounding box center [29, 12] width 52 height 24
click at [24, 8] on img at bounding box center [29, 12] width 52 height 24
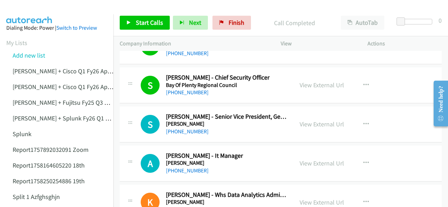
scroll to position [1154, 0]
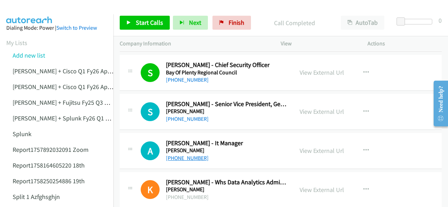
click at [184, 156] on link "[PHONE_NUMBER]" at bounding box center [187, 158] width 43 height 7
click at [35, 12] on img at bounding box center [29, 12] width 52 height 24
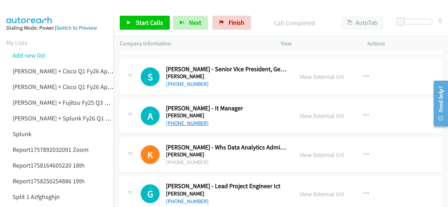
click at [191, 120] on link "[PHONE_NUMBER]" at bounding box center [187, 123] width 43 height 7
click at [35, 13] on img at bounding box center [29, 12] width 52 height 24
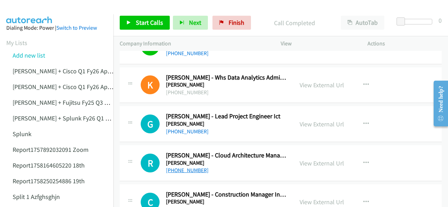
click at [176, 167] on link "[PHONE_NUMBER]" at bounding box center [187, 170] width 43 height 7
click at [34, 11] on img at bounding box center [29, 12] width 52 height 24
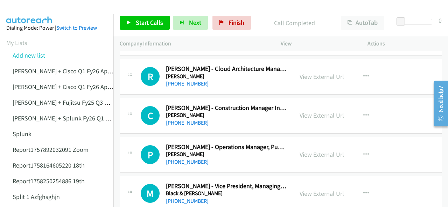
scroll to position [1329, 0]
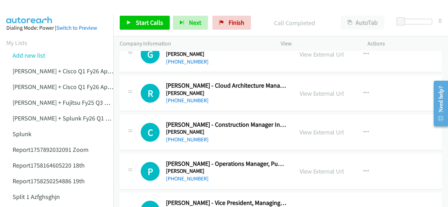
click at [43, 6] on img at bounding box center [29, 12] width 52 height 24
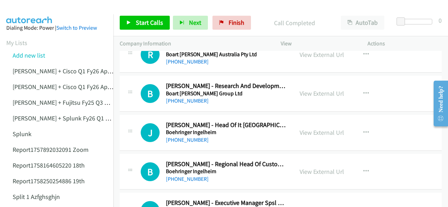
scroll to position [1574, 0]
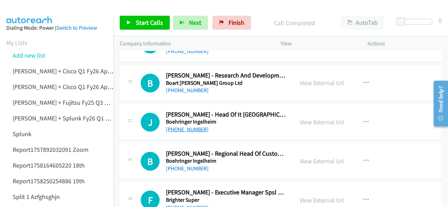
click at [191, 126] on link "[PHONE_NUMBER]" at bounding box center [187, 129] width 43 height 7
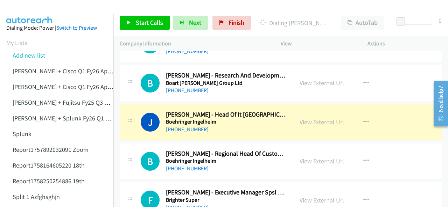
click at [25, 7] on img at bounding box center [29, 12] width 52 height 24
click at [310, 119] on link "View External Url" at bounding box center [321, 122] width 44 height 8
